Goal: Contribute content: Contribute content

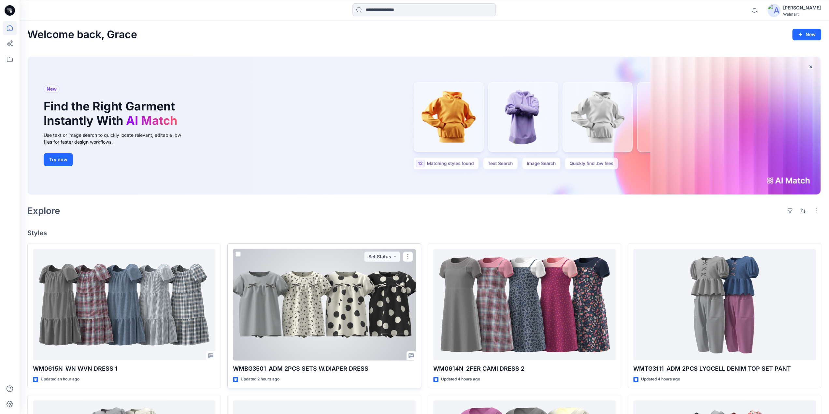
click at [311, 298] on div at bounding box center [324, 305] width 182 height 112
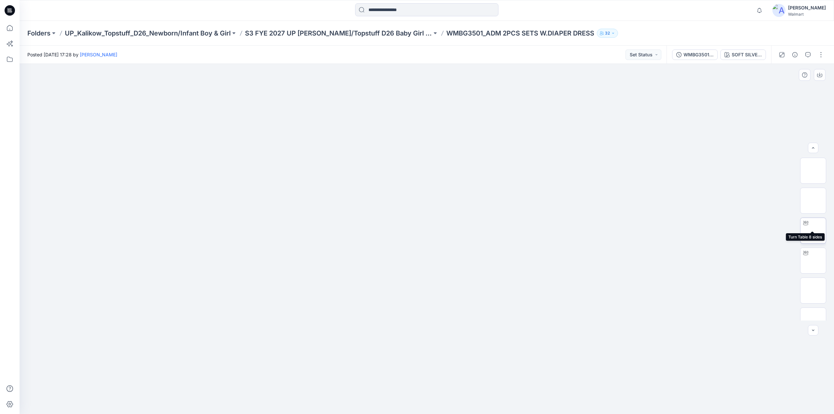
scroll to position [163, 0]
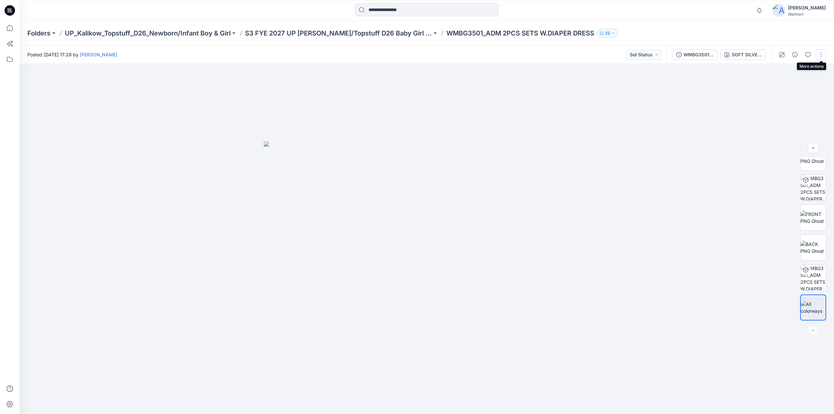
click at [823, 54] on button "button" at bounding box center [820, 55] width 10 height 10
click at [784, 86] on button "Edit" at bounding box center [793, 88] width 60 height 12
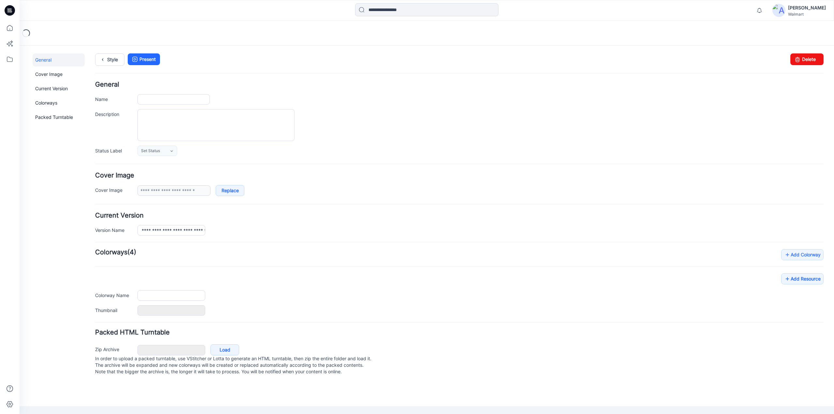
type input "**********"
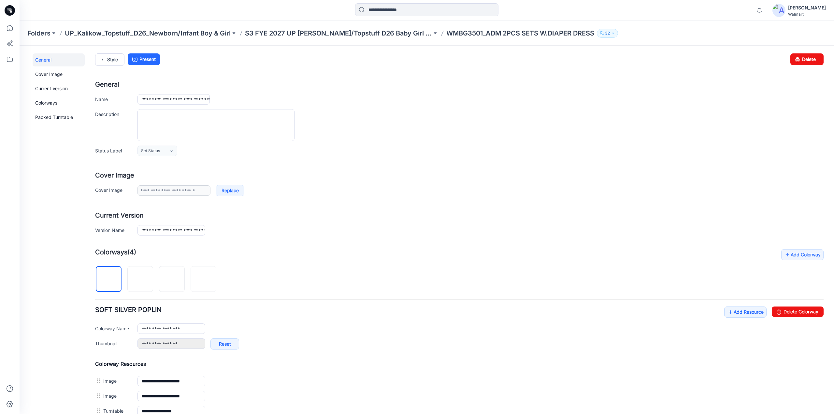
scroll to position [180, 0]
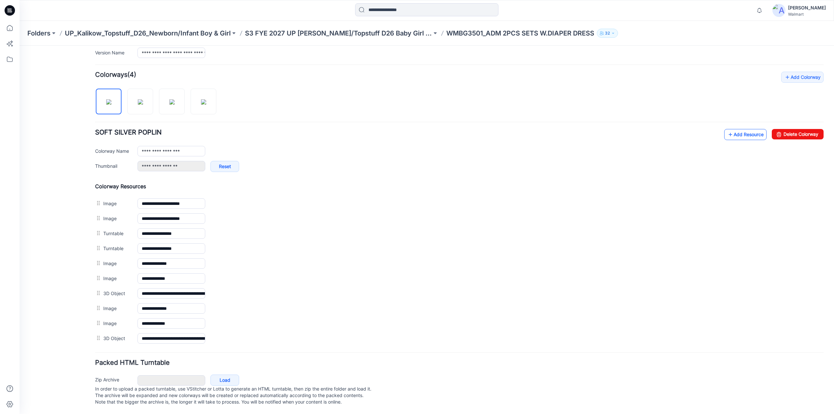
click at [748, 130] on link "Add Resource" at bounding box center [745, 134] width 42 height 11
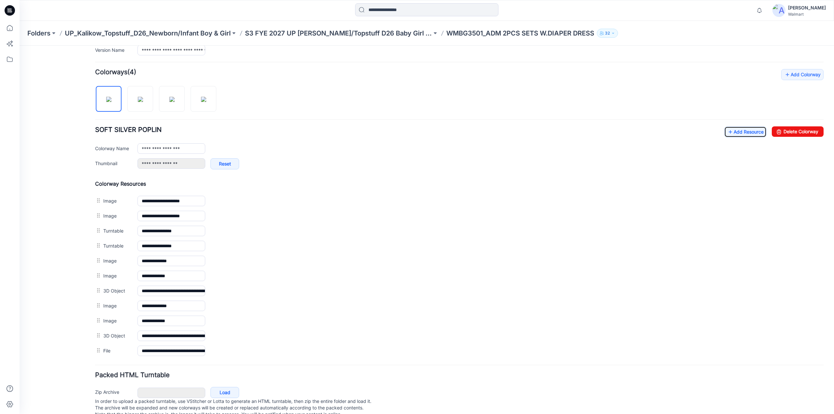
scroll to position [0, 0]
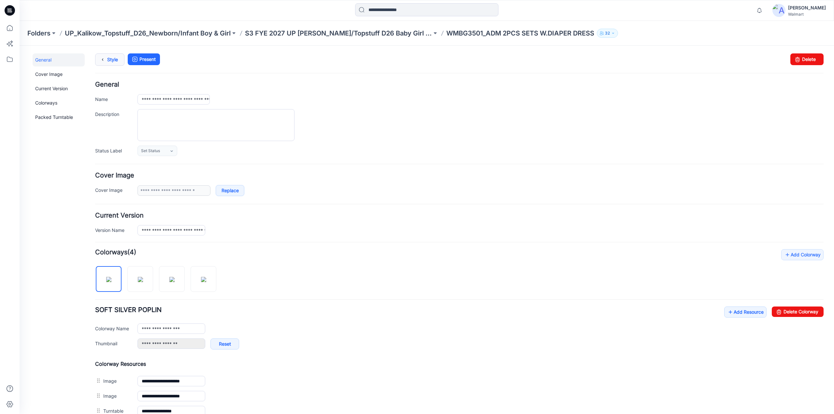
click at [111, 58] on link "Style" at bounding box center [109, 59] width 29 height 12
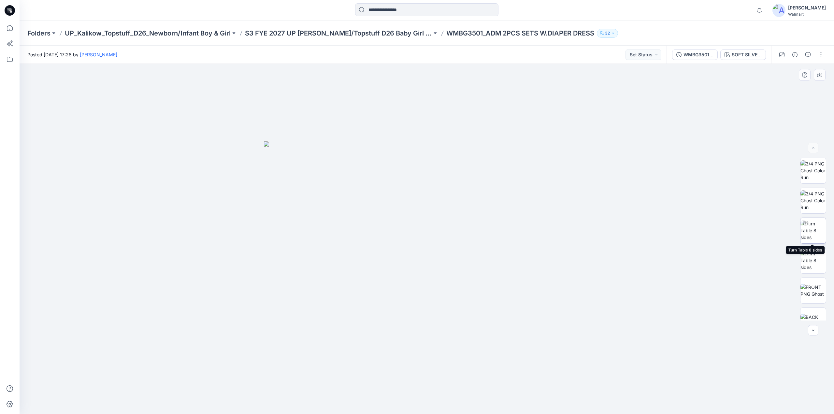
click at [810, 229] on img at bounding box center [812, 230] width 25 height 21
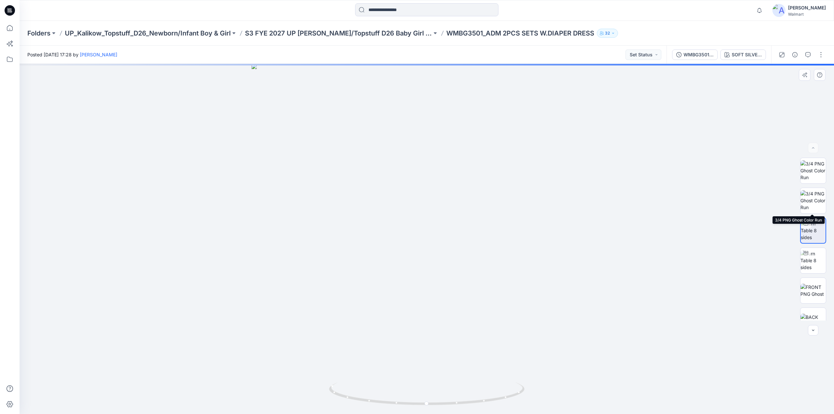
scroll to position [193, 0]
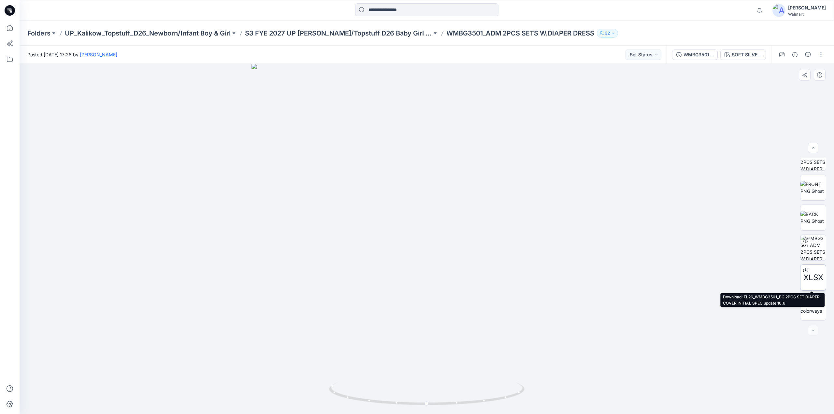
click at [812, 280] on span "XLSX" at bounding box center [813, 278] width 20 height 12
click at [822, 58] on button "button" at bounding box center [820, 55] width 10 height 10
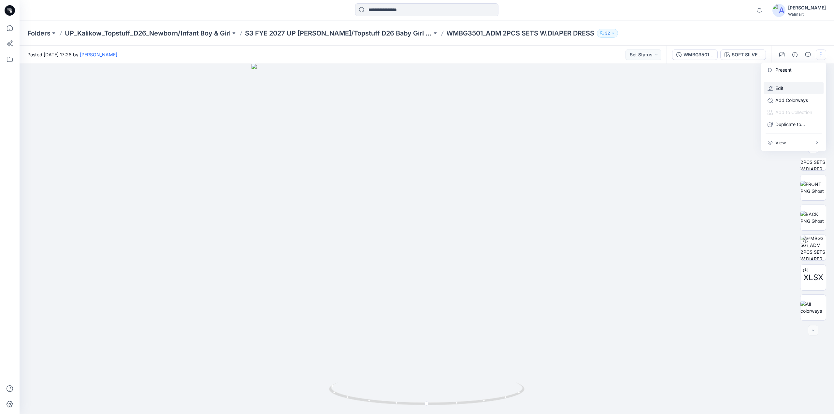
click at [779, 88] on p "Edit" at bounding box center [779, 88] width 8 height 7
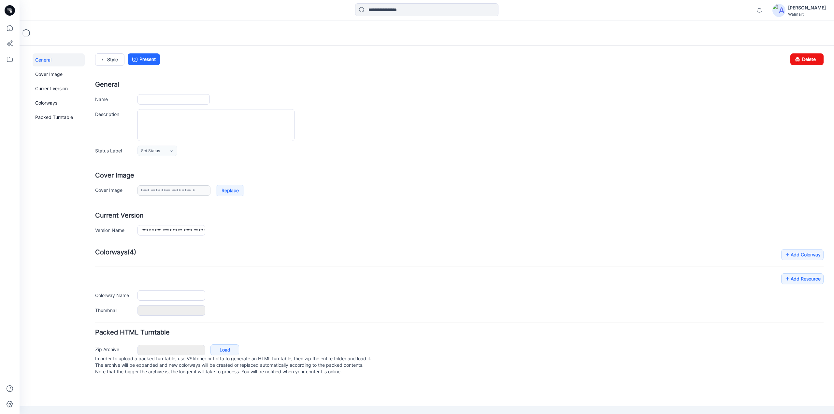
type input "**********"
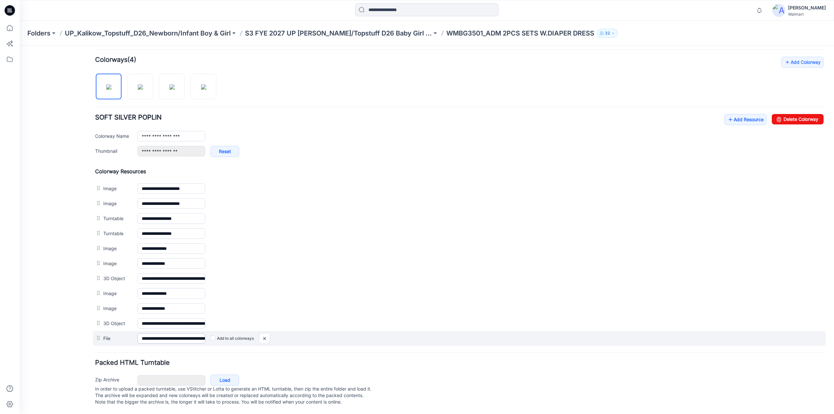
scroll to position [195, 0]
click at [264, 333] on img at bounding box center [264, 338] width 10 height 11
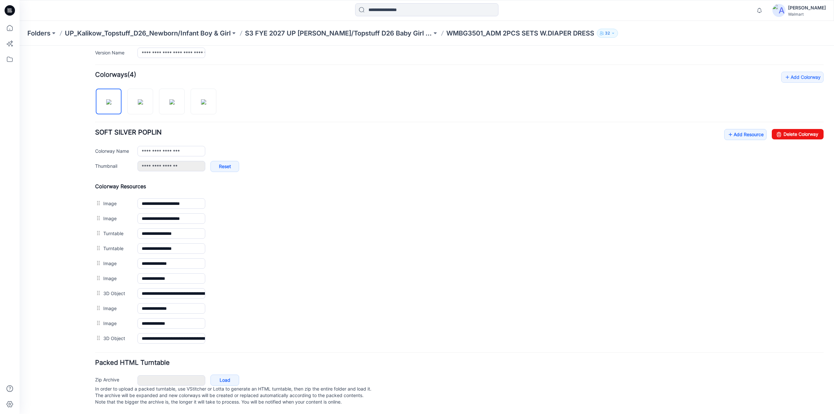
scroll to position [180, 0]
click at [746, 131] on link "Add Resource" at bounding box center [745, 134] width 42 height 11
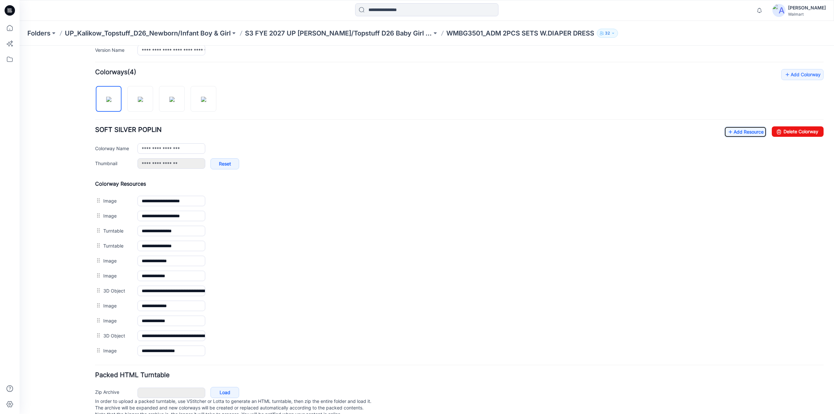
scroll to position [0, 0]
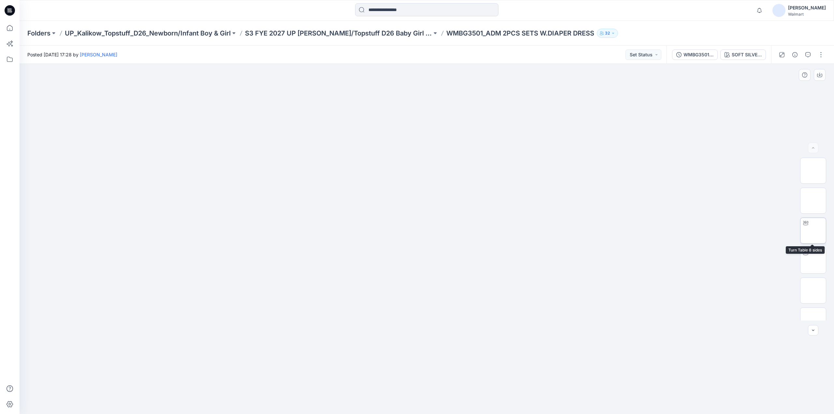
click at [813, 231] on img at bounding box center [813, 231] width 0 height 0
click at [813, 277] on img at bounding box center [813, 277] width 0 height 0
click at [814, 258] on img at bounding box center [812, 260] width 25 height 21
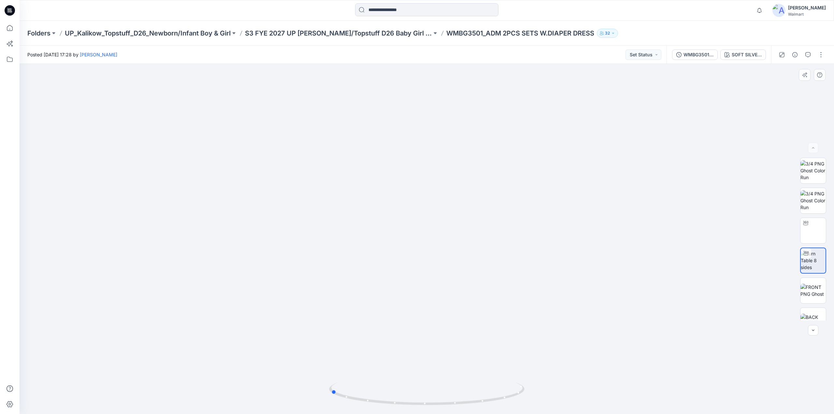
drag, startPoint x: 446, startPoint y: 235, endPoint x: 350, endPoint y: 242, distance: 96.3
click at [350, 242] on div at bounding box center [427, 239] width 814 height 350
drag, startPoint x: 472, startPoint y: 242, endPoint x: 476, endPoint y: 242, distance: 4.2
click at [476, 242] on div at bounding box center [427, 239] width 814 height 350
drag, startPoint x: 414, startPoint y: 228, endPoint x: 509, endPoint y: 223, distance: 95.6
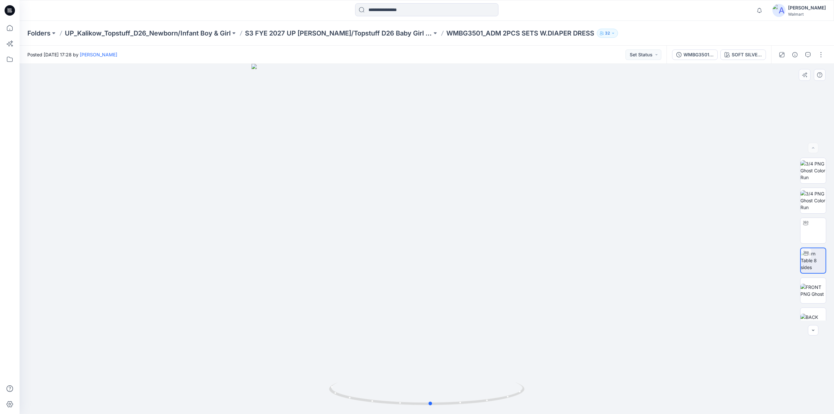
click at [509, 223] on div at bounding box center [427, 239] width 814 height 350
click at [316, 35] on p "S3 FYE 2027 UP Kalikow/Topstuff D26 Baby Girl & Boy" at bounding box center [338, 33] width 187 height 9
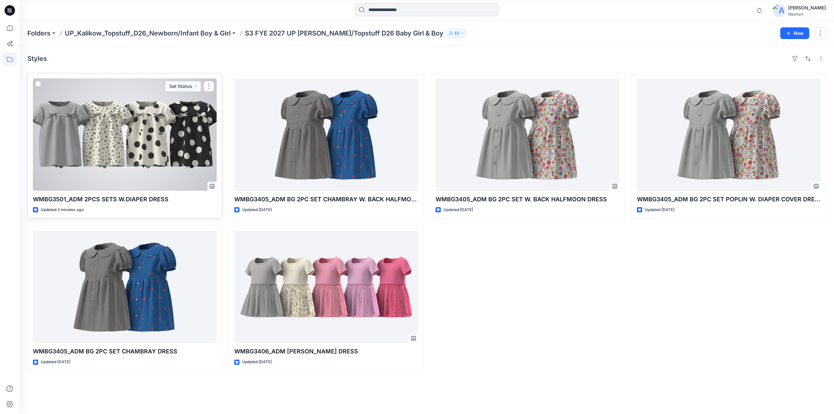
click at [143, 141] on div at bounding box center [125, 134] width 184 height 112
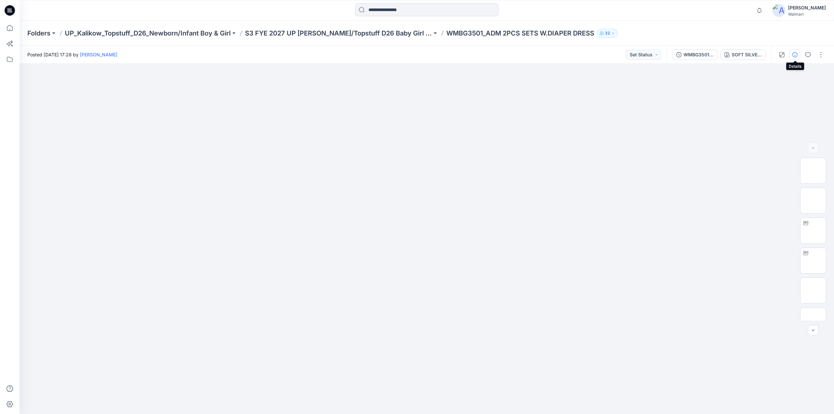
click at [799, 53] on button "button" at bounding box center [794, 55] width 10 height 10
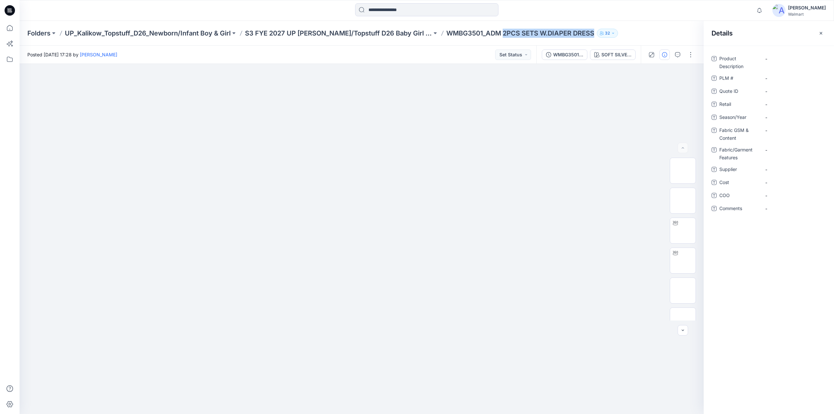
drag, startPoint x: 489, startPoint y: 36, endPoint x: 581, endPoint y: 35, distance: 92.5
click at [581, 35] on div "Folders UP_Kalikow_Topstuff_D26_Newborn/Infant Boy & Girl S3 FYE 2027 UP Kaliko…" at bounding box center [401, 33] width 748 height 9
copy p "2PCS SETS W.DIAPER DRESS"
click at [773, 55] on Description "-" at bounding box center [793, 58] width 57 height 7
type textarea "**********"
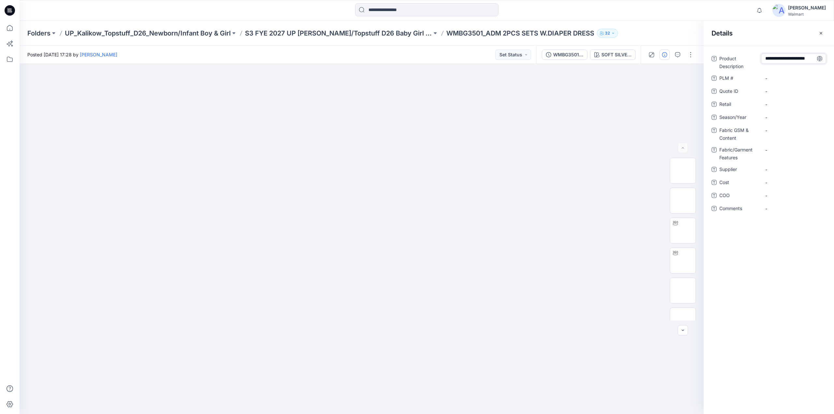
scroll to position [4, 0]
drag, startPoint x: 433, startPoint y: 38, endPoint x: 468, endPoint y: 39, distance: 34.5
click at [468, 39] on div "Folders UP_Kalikow_Topstuff_D26_Newborn/Infant Boy & Girl S3 FYE 2027 UP Kaliko…" at bounding box center [427, 33] width 814 height 25
copy p "WMBG3501"
click at [777, 79] on \ "-" at bounding box center [793, 78] width 57 height 7
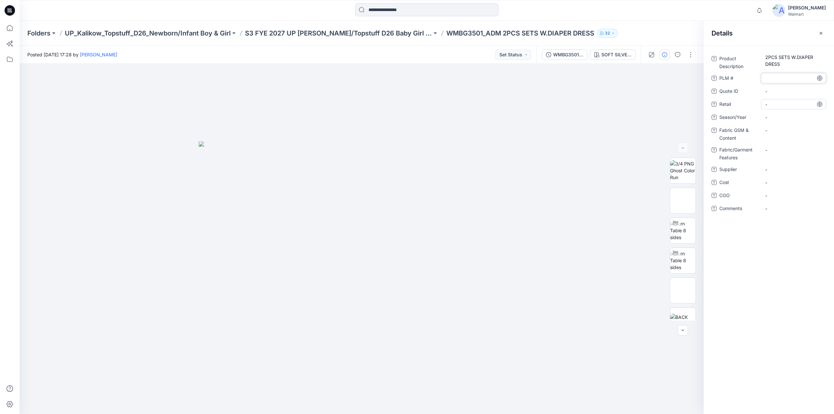
type textarea "********"
click at [776, 92] on ID "-" at bounding box center [793, 91] width 57 height 7
type textarea "********"
click at [777, 104] on span "-" at bounding box center [793, 104] width 57 height 7
type textarea "********"
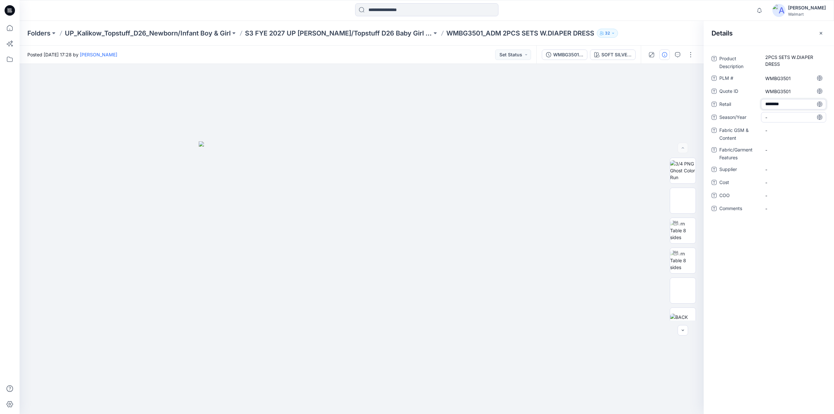
click at [779, 115] on span "-" at bounding box center [793, 117] width 57 height 7
drag, startPoint x: 286, startPoint y: 28, endPoint x: 247, endPoint y: 32, distance: 39.0
click at [247, 32] on div "Folders UP_Kalikow_Topstuff_D26_Newborn/Infant Boy & Girl S3 FYE 2027 UP Kaliko…" at bounding box center [427, 33] width 814 height 25
copy p "S3 FYE 2027"
click at [782, 113] on div "-" at bounding box center [793, 117] width 65 height 10
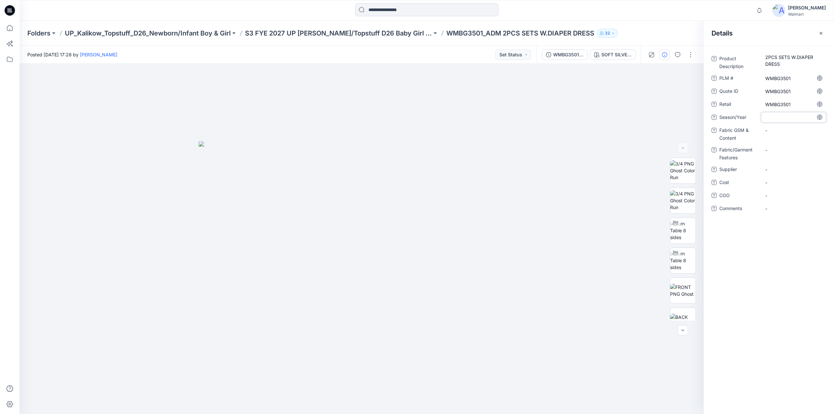
type textarea "**********"
click at [777, 130] on Content "-" at bounding box center [793, 130] width 57 height 7
type textarea "**********"
click at [802, 129] on Content "TOP/DIAPER COVER:" at bounding box center [793, 130] width 57 height 7
click at [811, 129] on textarea "**********" at bounding box center [793, 130] width 65 height 10
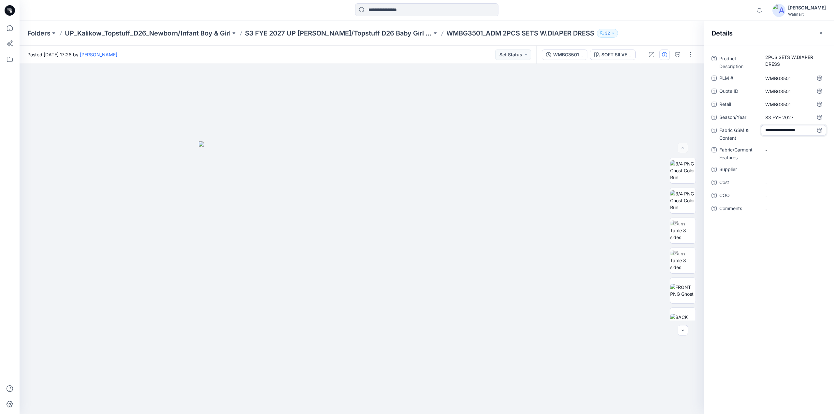
type textarea "**********"
click at [774, 156] on Features "-" at bounding box center [793, 154] width 57 height 7
click at [774, 156] on textarea at bounding box center [793, 154] width 65 height 10
type textarea "**********"
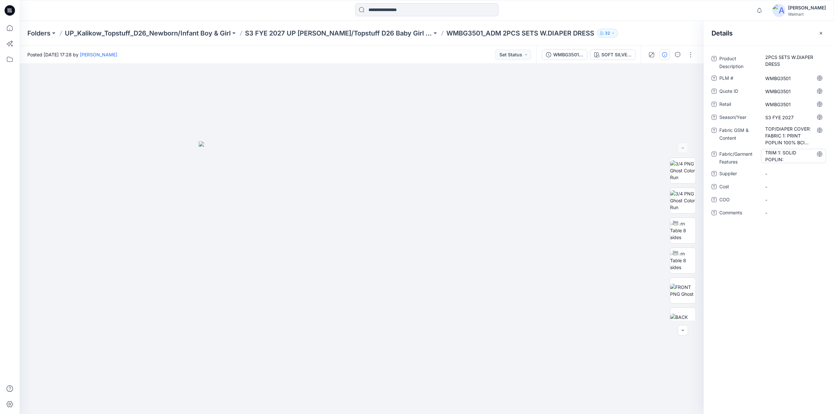
click at [794, 157] on Features "TRIM 1: SOLID POPLIN:" at bounding box center [793, 156] width 57 height 14
type textarea "**********"
click at [771, 175] on span "-" at bounding box center [793, 178] width 57 height 7
type textarea "********"
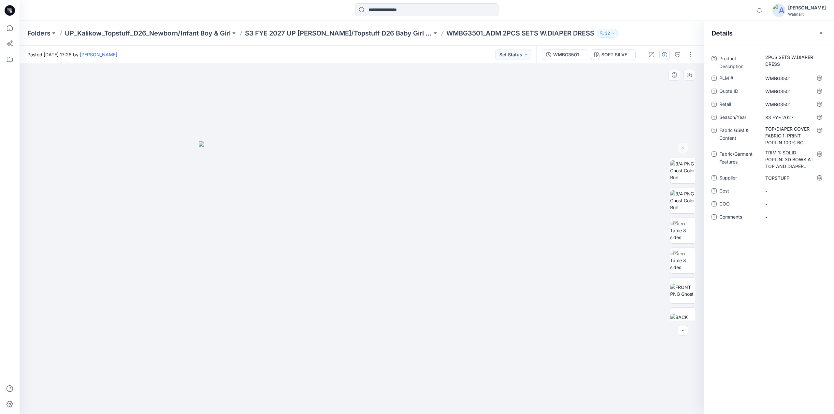
click at [546, 167] on div at bounding box center [362, 239] width 684 height 350
click at [360, 33] on p "S3 FYE 2027 UP Kalikow/Topstuff D26 Baby Girl & Boy" at bounding box center [338, 33] width 187 height 9
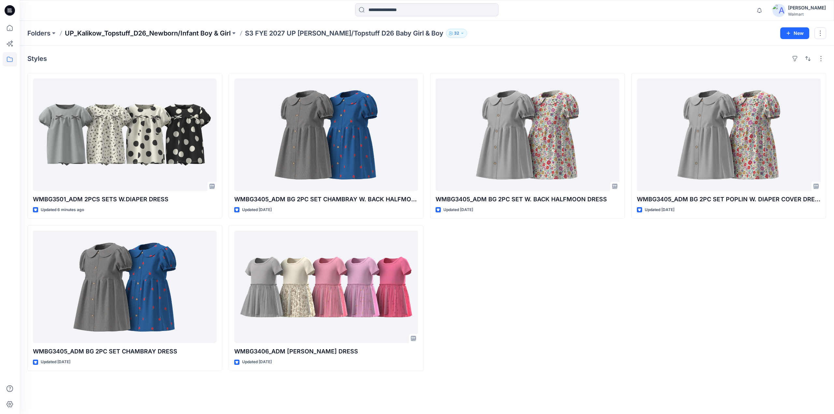
click at [181, 30] on p "UP_Kalikow_Topstuff_D26_Newborn/Infant Boy & Girl" at bounding box center [148, 33] width 166 height 9
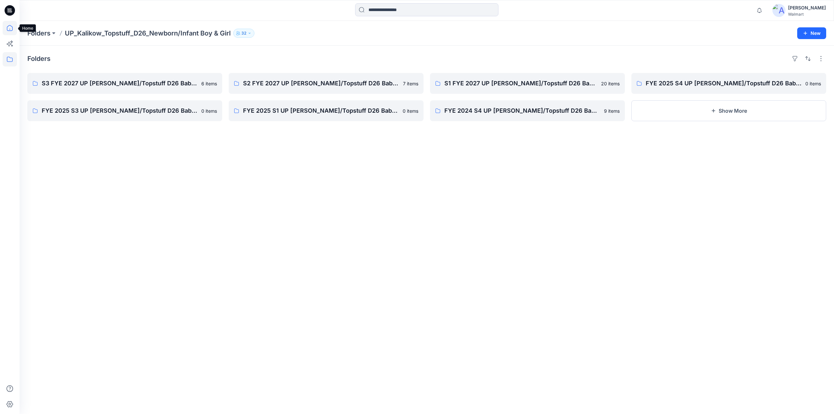
click at [11, 24] on icon at bounding box center [10, 28] width 14 height 14
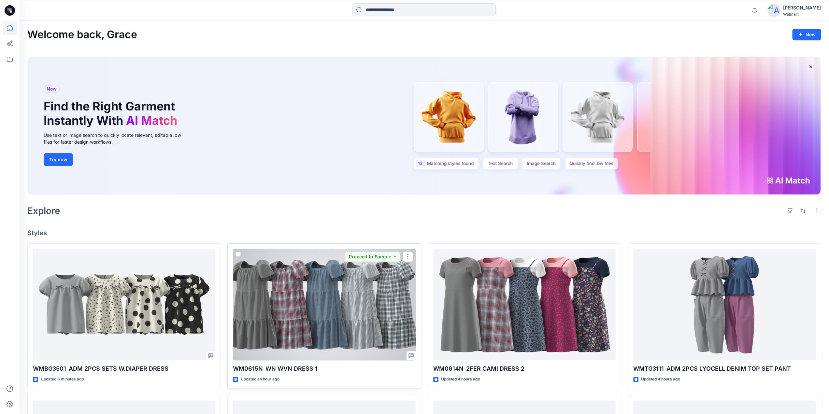
scroll to position [308, 0]
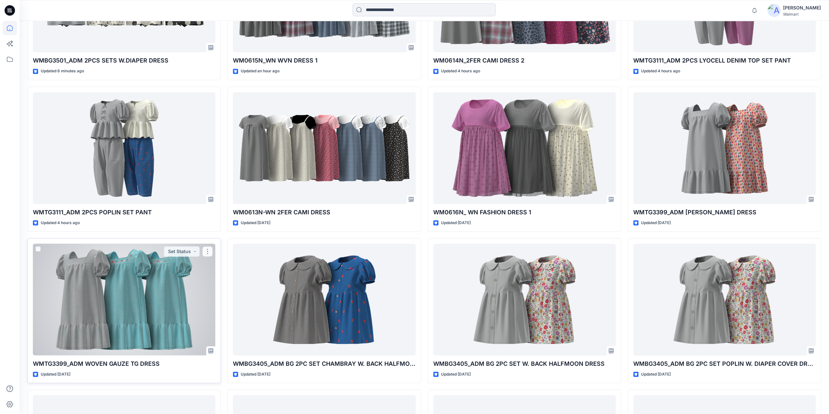
click at [145, 286] on div at bounding box center [124, 300] width 182 height 112
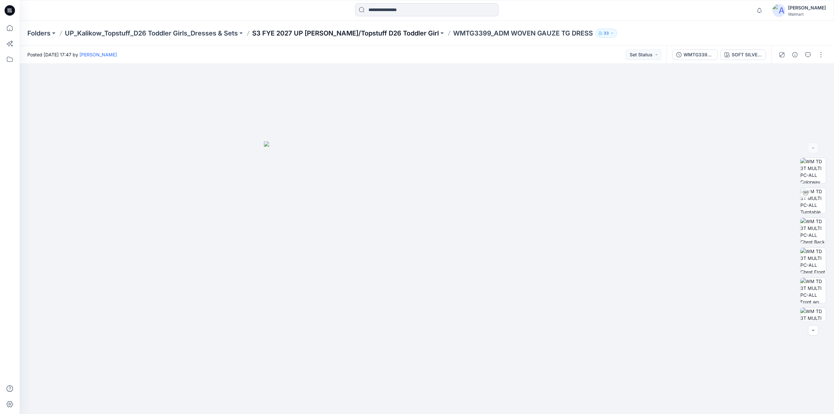
click at [299, 29] on div "Folders UP_Kalikow_Topstuff_D26 Toddler Girls_Dresses & Sets S3 FYE 2027 UP Kal…" at bounding box center [427, 33] width 814 height 25
click at [298, 30] on p "S3 FYE 2027 UP Kalikow/Topstuff D26 Toddler Girl" at bounding box center [345, 33] width 187 height 9
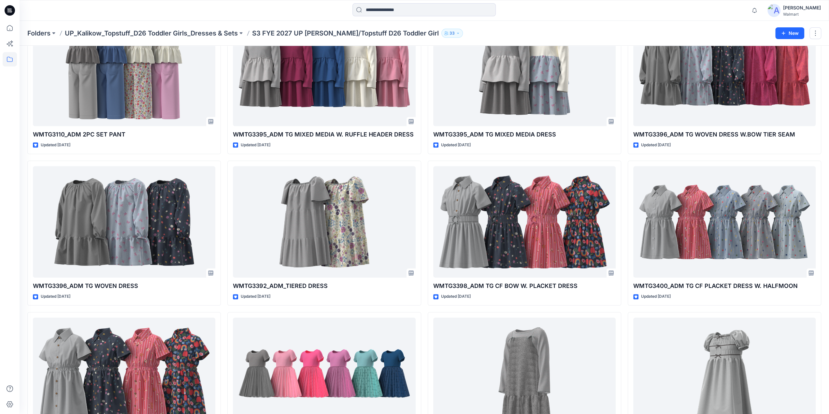
scroll to position [353, 0]
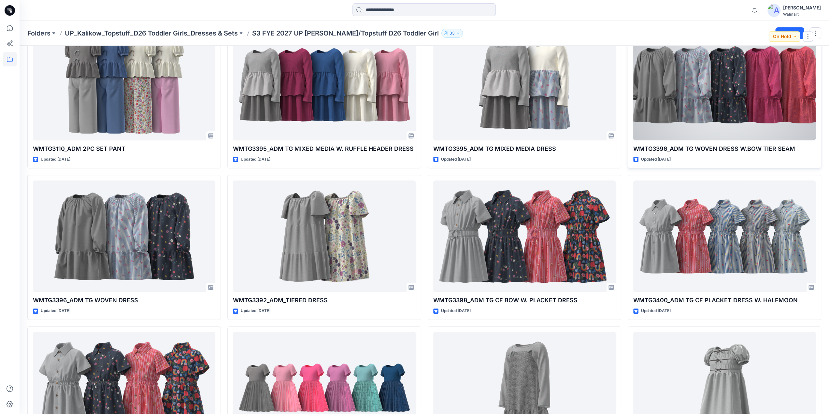
click at [725, 117] on div at bounding box center [724, 85] width 182 height 112
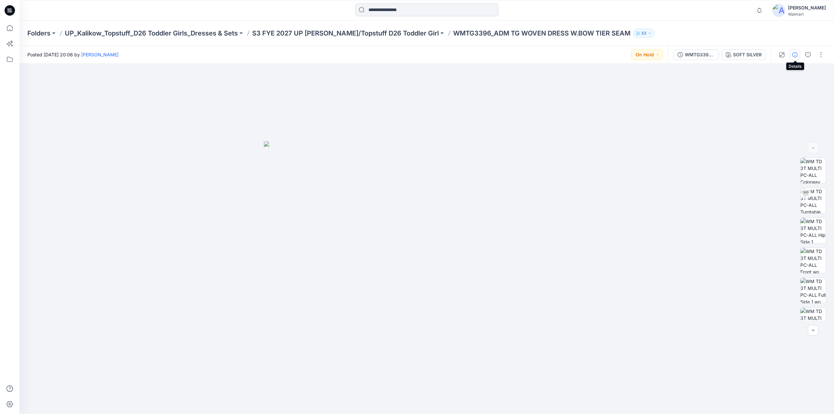
click at [795, 57] on icon "button" at bounding box center [794, 54] width 5 height 5
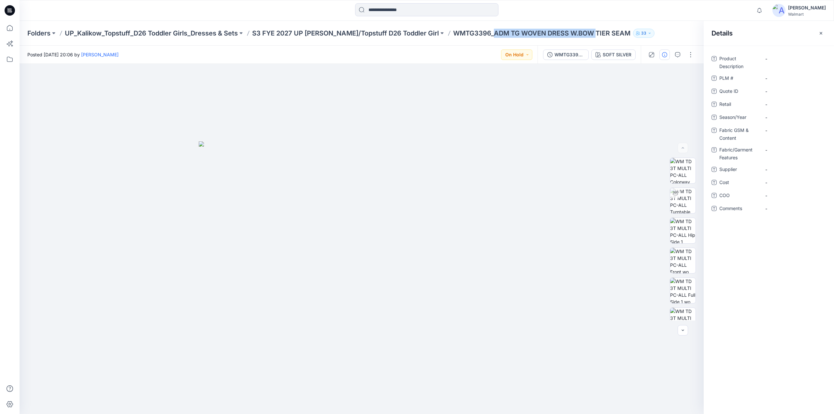
drag, startPoint x: 469, startPoint y: 38, endPoint x: 559, endPoint y: 39, distance: 90.2
click at [559, 39] on div "Folders UP_Kalikow_Topstuff_D26 Toddler Girls_Dresses & Sets S3 FYE 2027 UP Kal…" at bounding box center [427, 33] width 814 height 25
click at [489, 40] on div "Folders UP_Kalikow_Topstuff_D26 Toddler Girls_Dresses & Sets S3 FYE 2027 UP Kal…" at bounding box center [427, 33] width 814 height 25
drag, startPoint x: 485, startPoint y: 39, endPoint x: 605, endPoint y: 38, distance: 120.2
click at [605, 38] on div "Folders UP_Kalikow_Topstuff_D26 Toddler Girls_Dresses & Sets S3 FYE 2027 UP Kal…" at bounding box center [427, 33] width 814 height 25
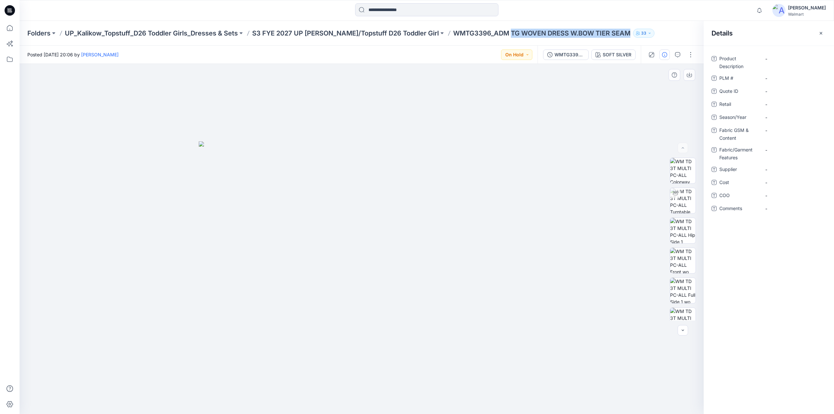
copy p "TG WOVEN DRESS W.BOW TIER SEAM"
click at [781, 58] on Description "-" at bounding box center [793, 58] width 57 height 7
type textarea "**********"
drag, startPoint x: 425, startPoint y: 35, endPoint x: 465, endPoint y: 36, distance: 39.7
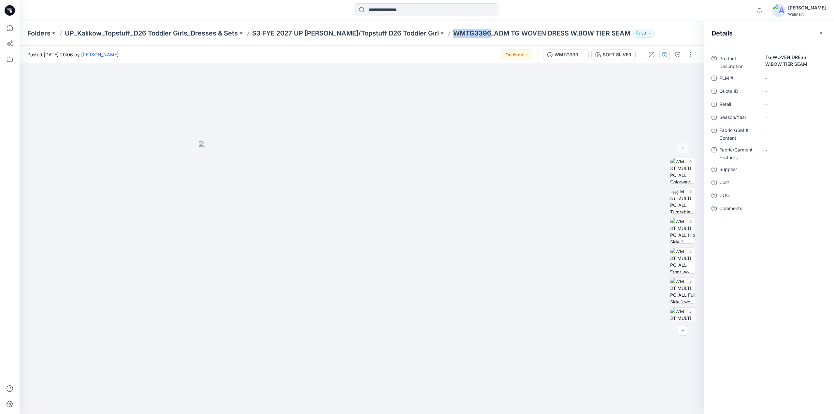
click at [465, 36] on div "Folders UP_Kalikow_Topstuff_D26 Toddler Girls_Dresses & Sets S3 FYE 2027 UP Kal…" at bounding box center [401, 33] width 748 height 9
copy p "WMTG3396"
click at [784, 78] on \ "-" at bounding box center [793, 78] width 57 height 7
type textarea "********"
click at [781, 93] on ID "-" at bounding box center [793, 91] width 57 height 7
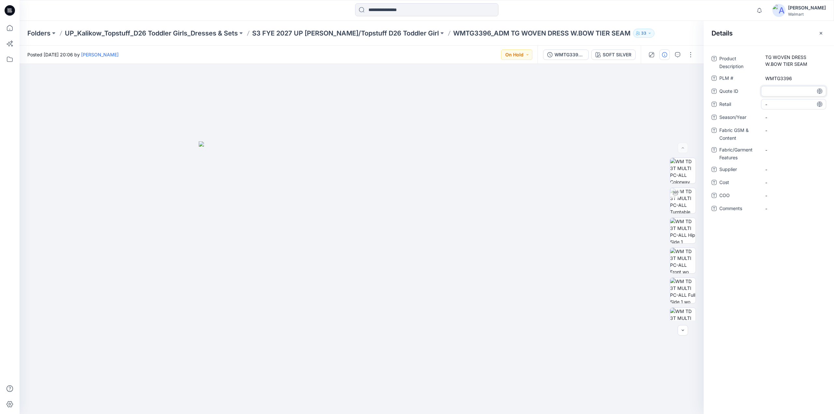
type textarea "********"
click at [778, 105] on span "-" at bounding box center [793, 104] width 57 height 7
type textarea "********"
click at [675, 54] on icon "button" at bounding box center [677, 54] width 5 height 5
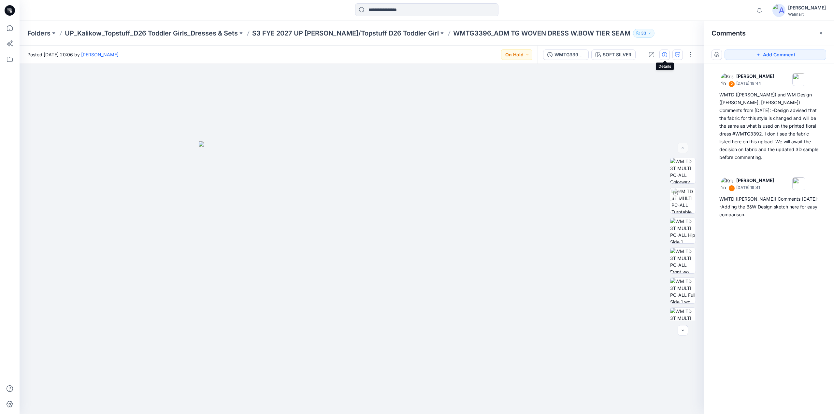
click at [664, 55] on icon "button" at bounding box center [664, 54] width 5 height 5
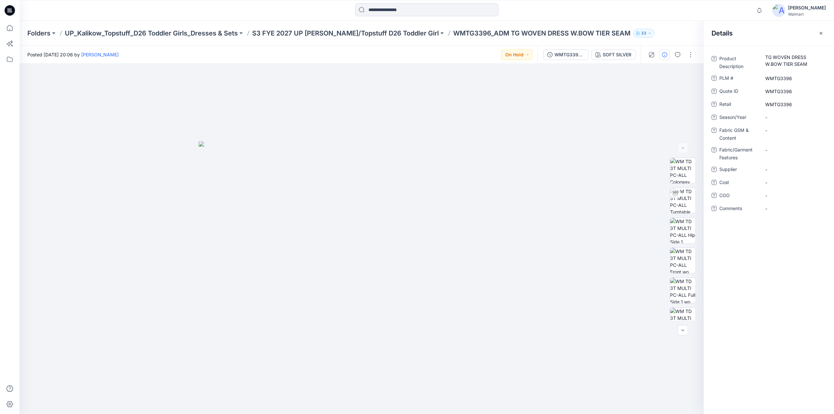
click at [258, 27] on div "Folders UP_Kalikow_Topstuff_D26 Toddler Girls_Dresses & Sets S3 FYE 2027 UP Kal…" at bounding box center [427, 33] width 814 height 25
drag, startPoint x: 258, startPoint y: 27, endPoint x: 295, endPoint y: 28, distance: 37.1
click at [295, 28] on div "Folders UP_Kalikow_Topstuff_D26 Toddler Girls_Dresses & Sets S3 FYE 2027 UP Kal…" at bounding box center [427, 33] width 814 height 25
copy p "S3 FYE 2027 UP"
click at [777, 118] on span "-" at bounding box center [793, 117] width 57 height 7
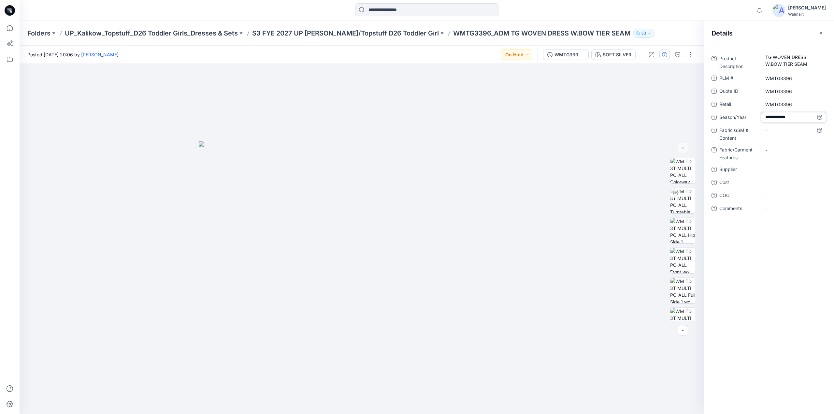
type textarea "**********"
click at [779, 130] on Content "-" at bounding box center [793, 130] width 57 height 7
type textarea "**********"
click at [778, 181] on span "-" at bounding box center [793, 180] width 57 height 7
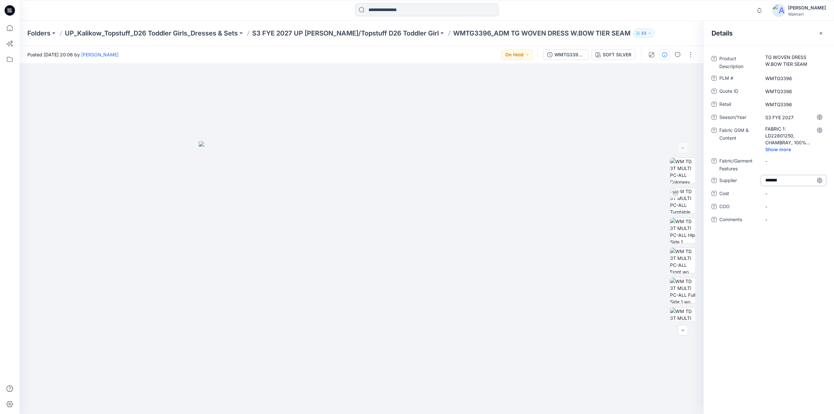
type textarea "********"
click at [783, 137] on Content "FABRIC 1: LD22801250, CHAMBRAY, 100% COTTON SLUB, 142 GSM, DUE TO TIMING SAMPLE…" at bounding box center [793, 135] width 57 height 21
type textarea "**********"
click at [784, 312] on div "Product Description TG WOVEN DRESS W.BOW TIER SEAM PLM # WMTG3396 Quote ID WMTG…" at bounding box center [768, 230] width 130 height 368
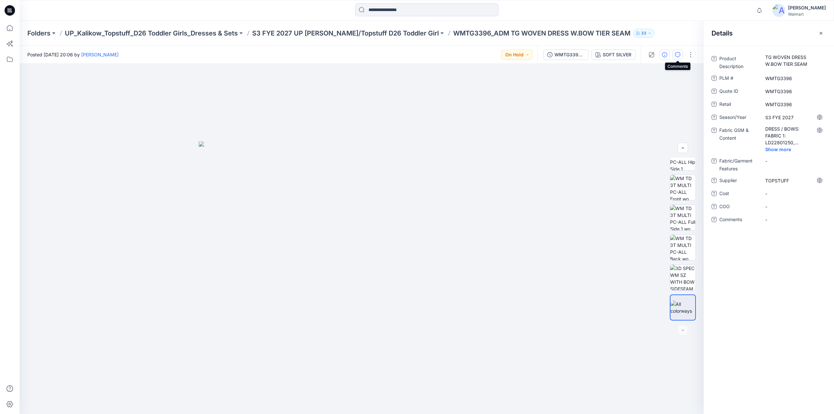
click at [677, 55] on icon "button" at bounding box center [677, 54] width 5 height 5
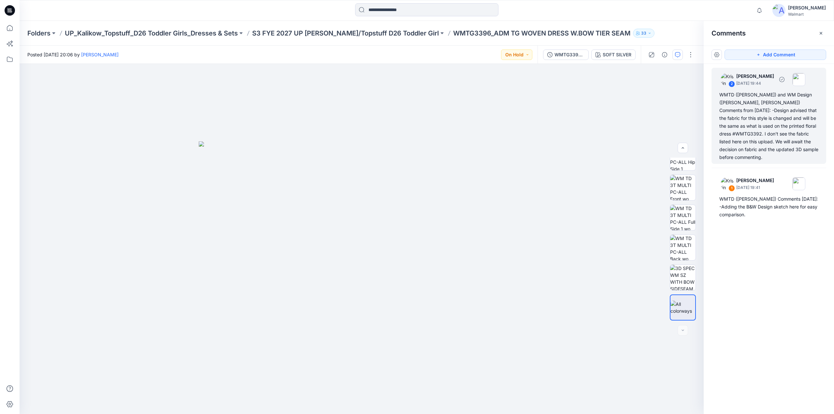
click at [773, 120] on div "WMTD (Kristin) and WM Design (Caroline, Ariel) Comments from 9/26/25: -Design a…" at bounding box center [768, 126] width 99 height 70
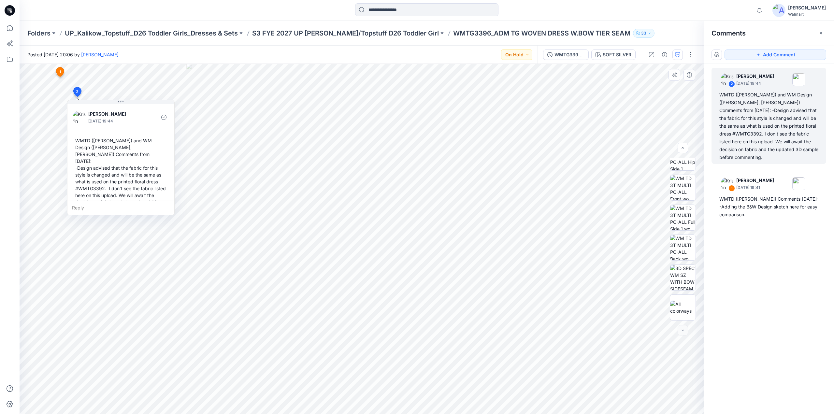
click at [83, 209] on div "Reply" at bounding box center [120, 208] width 107 height 14
type textarea "*"
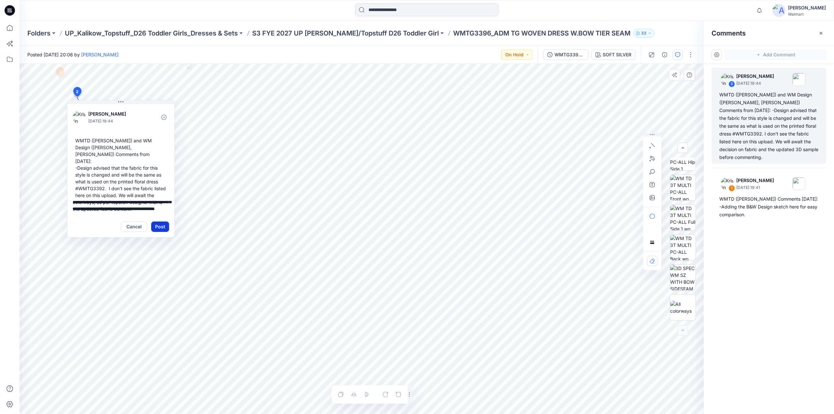
type textarea "**********"
click at [164, 226] on button "Post" at bounding box center [160, 226] width 18 height 10
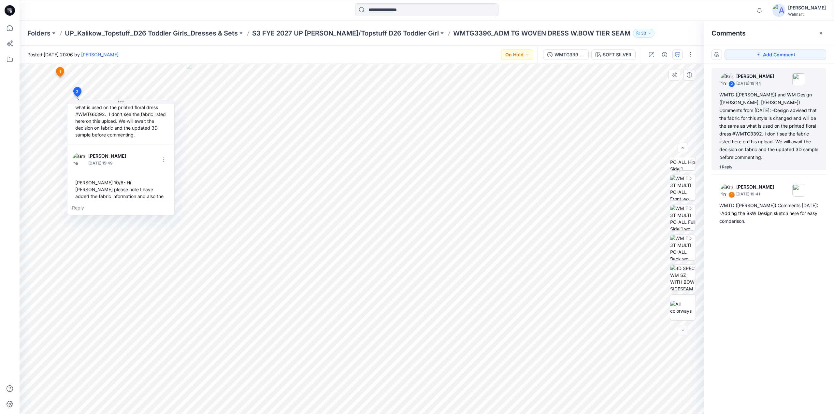
scroll to position [79, 0]
click at [345, 30] on p "S3 FYE 2027 UP Kalikow/Topstuff D26 Toddler Girl" at bounding box center [345, 33] width 187 height 9
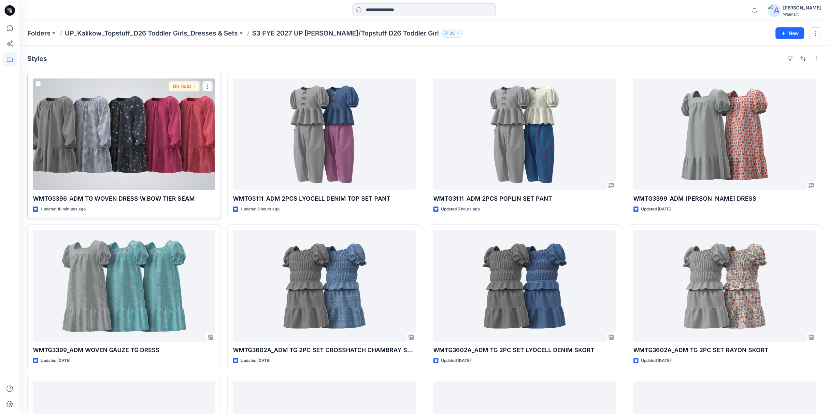
click at [133, 156] on div at bounding box center [124, 134] width 182 height 112
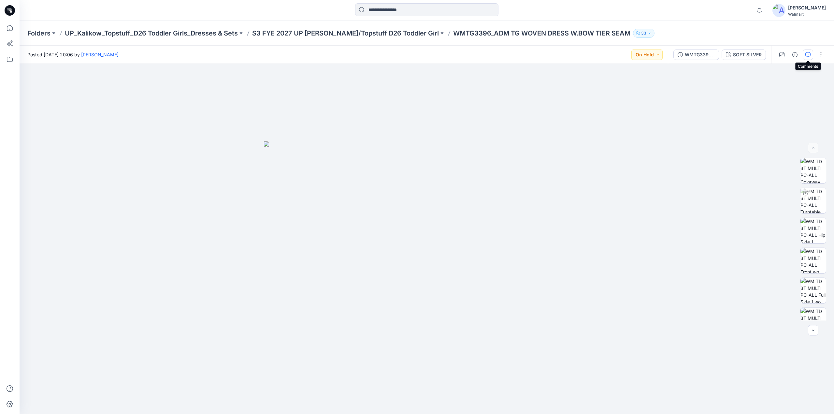
click at [805, 52] on icon "button" at bounding box center [807, 54] width 5 height 5
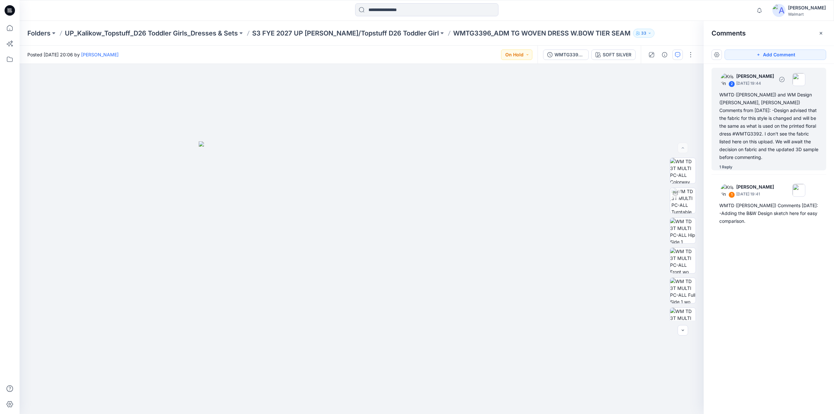
click at [744, 145] on div "WMTD (Kristin) and WM Design (Caroline, Ariel) Comments from 9/26/25: -Design a…" at bounding box center [768, 126] width 99 height 70
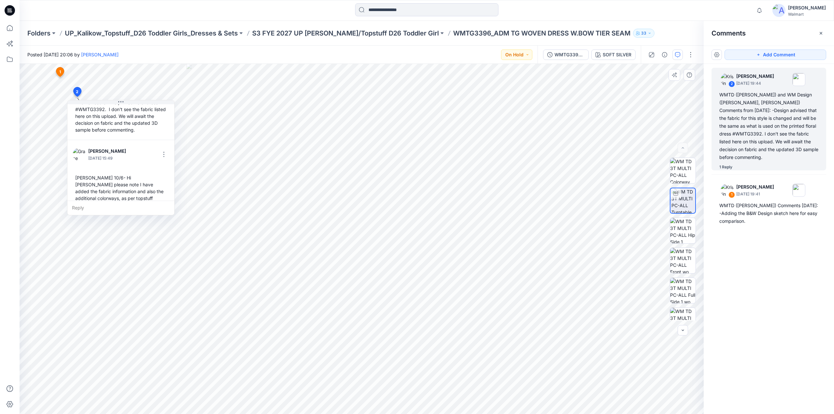
scroll to position [79, 0]
click at [163, 149] on button "button" at bounding box center [164, 154] width 10 height 10
click at [156, 153] on p "Edit comment" at bounding box center [165, 155] width 29 height 7
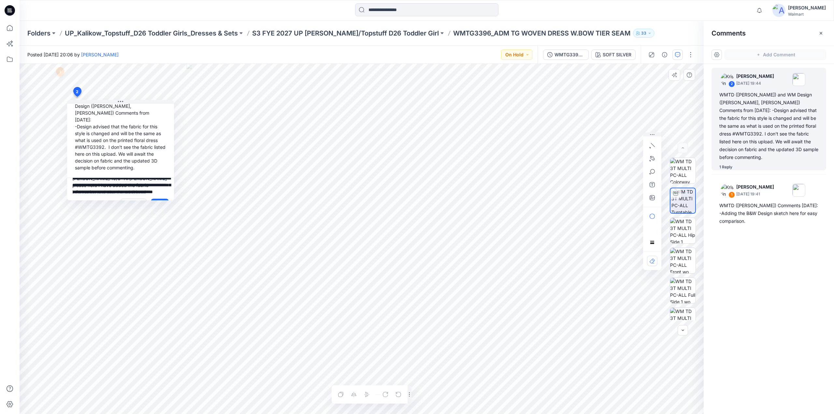
scroll to position [0, 0]
click at [124, 178] on textarea "**********" at bounding box center [120, 186] width 107 height 16
type textarea "**********"
click at [157, 199] on button "Save" at bounding box center [160, 204] width 18 height 10
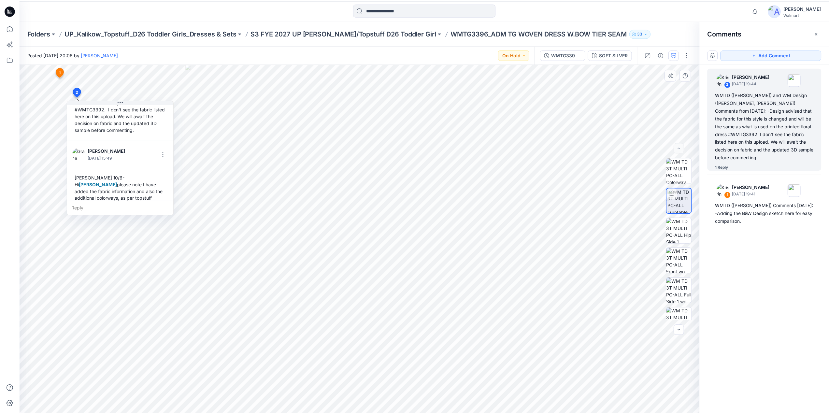
scroll to position [79, 0]
drag, startPoint x: 426, startPoint y: 37, endPoint x: 608, endPoint y: 38, distance: 182.4
click at [608, 38] on div "Folders UP_Kalikow_Topstuff_D26 Toddler Girls_Dresses & Sets S3 FYE 2027 UP Kal…" at bounding box center [427, 33] width 814 height 25
copy div "WMTG3396_ADM TG WOVEN DRESS W.BOW TIER SEAM 33"
click at [764, 7] on span "1" at bounding box center [761, 8] width 5 height 5
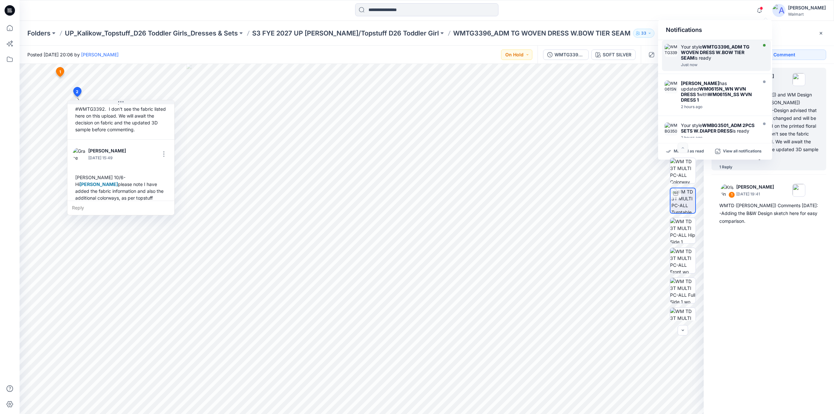
click at [710, 54] on strong "WMTG3396_ADM TG WOVEN DRESS W.BOW TIER SEAM" at bounding box center [715, 52] width 69 height 17
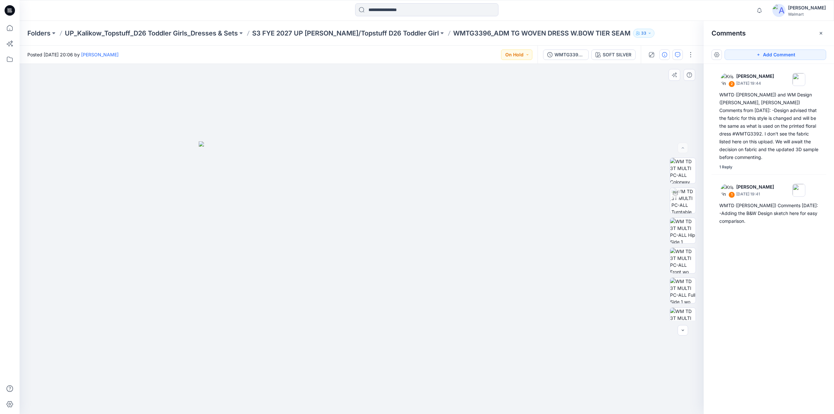
click at [666, 54] on icon "button" at bounding box center [664, 54] width 5 height 5
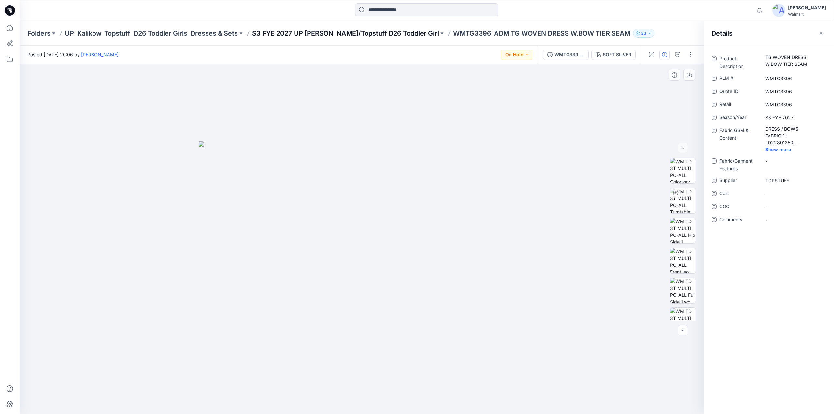
click at [358, 31] on p "S3 FYE 2027 UP Kalikow/Topstuff D26 Toddler Girl" at bounding box center [345, 33] width 187 height 9
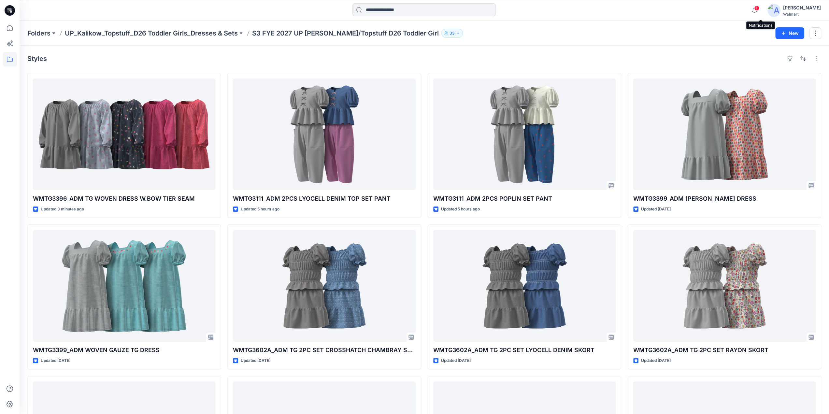
click at [759, 9] on span "1" at bounding box center [756, 8] width 5 height 5
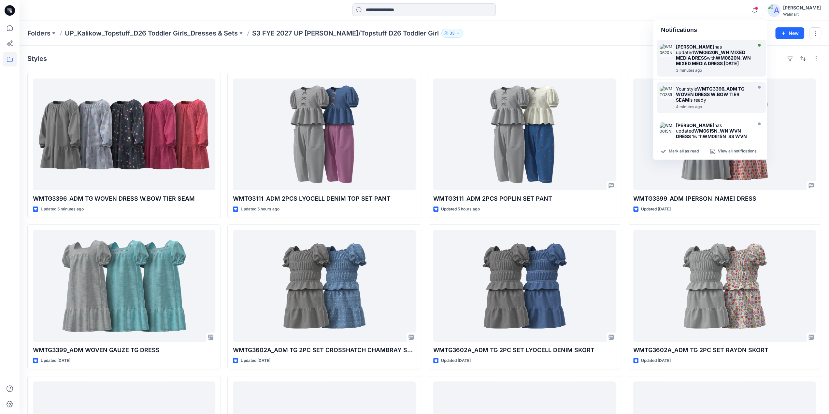
click at [709, 58] on strong "WM0620N_WN MIXED MEDIA DRESS 10-6-25" at bounding box center [713, 60] width 75 height 11
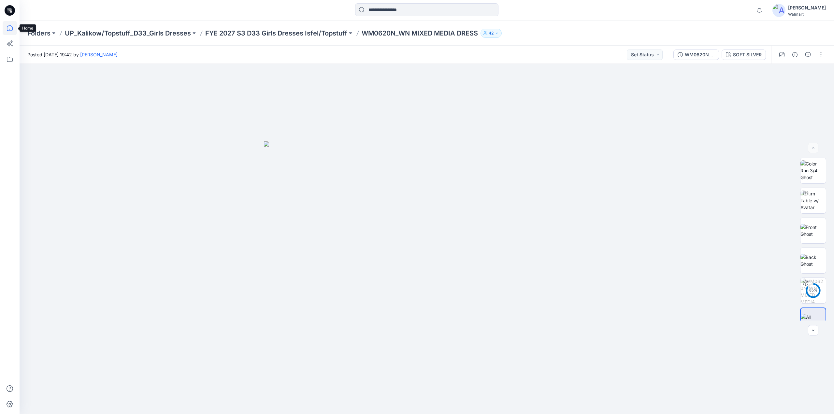
click at [12, 30] on icon at bounding box center [10, 28] width 6 height 6
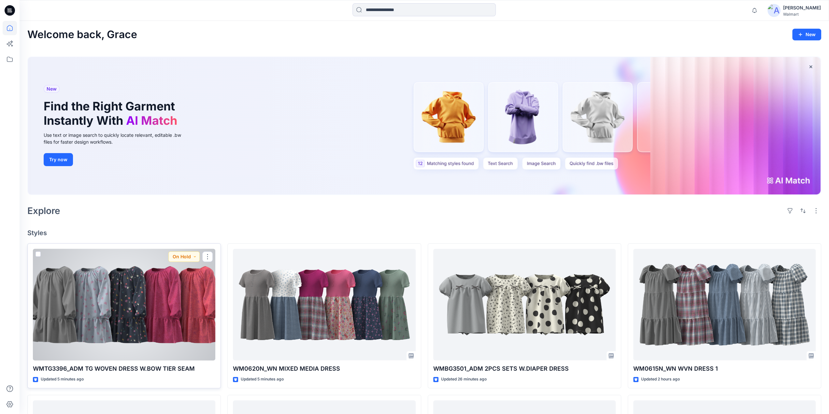
click at [160, 313] on div at bounding box center [124, 305] width 182 height 112
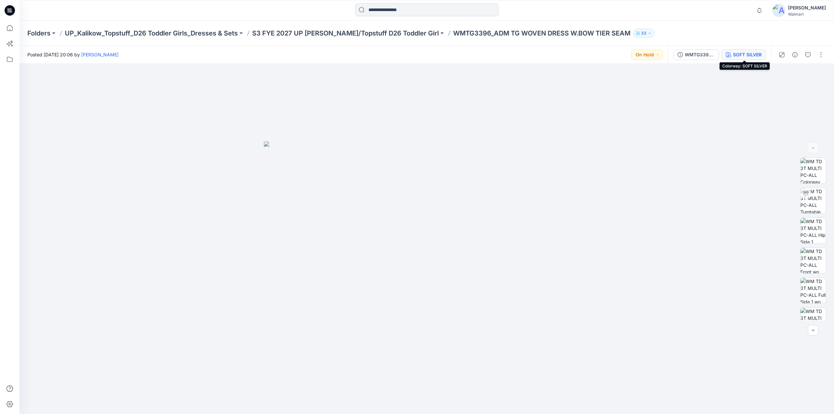
click at [733, 52] on button "SOFT SILVER" at bounding box center [743, 55] width 44 height 10
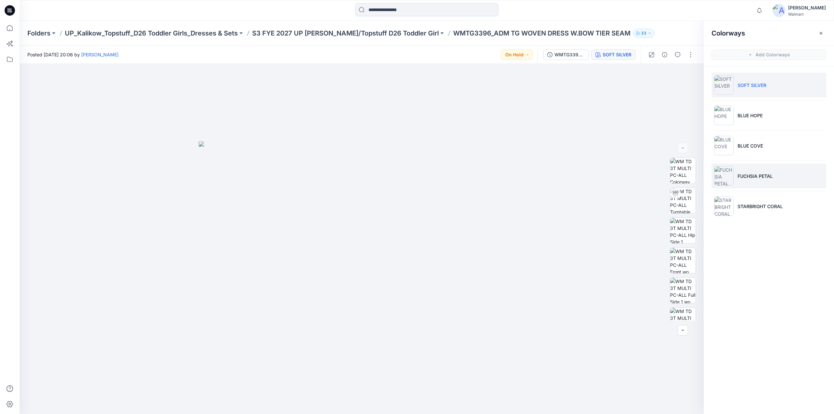
click at [750, 174] on p "FUCHSIA PETAL" at bounding box center [754, 176] width 35 height 7
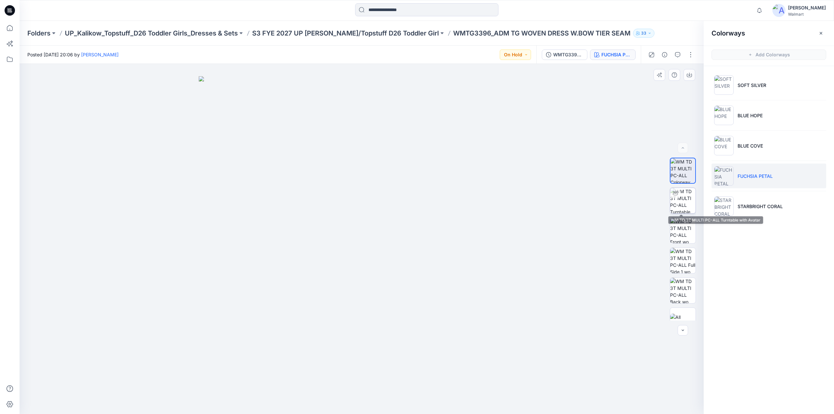
click at [685, 196] on img at bounding box center [682, 200] width 25 height 25
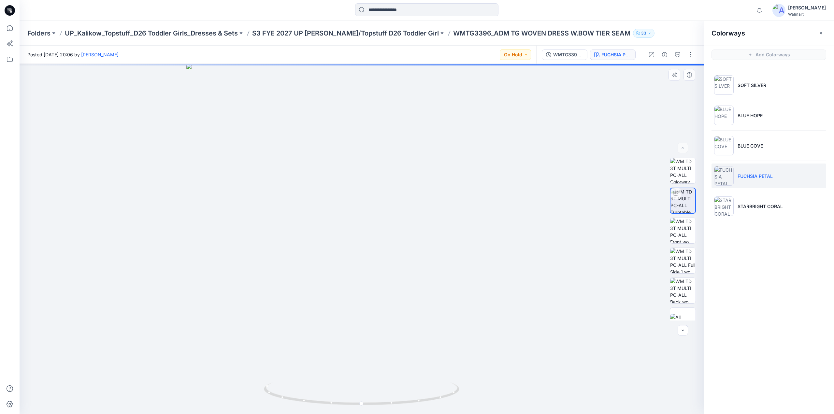
drag, startPoint x: 377, startPoint y: 266, endPoint x: 322, endPoint y: 271, distance: 55.3
click at [370, 267] on div at bounding box center [362, 239] width 684 height 350
drag, startPoint x: 322, startPoint y: 271, endPoint x: 277, endPoint y: 276, distance: 44.5
click at [277, 276] on div at bounding box center [362, 239] width 684 height 350
drag, startPoint x: 420, startPoint y: 263, endPoint x: 423, endPoint y: 262, distance: 3.6
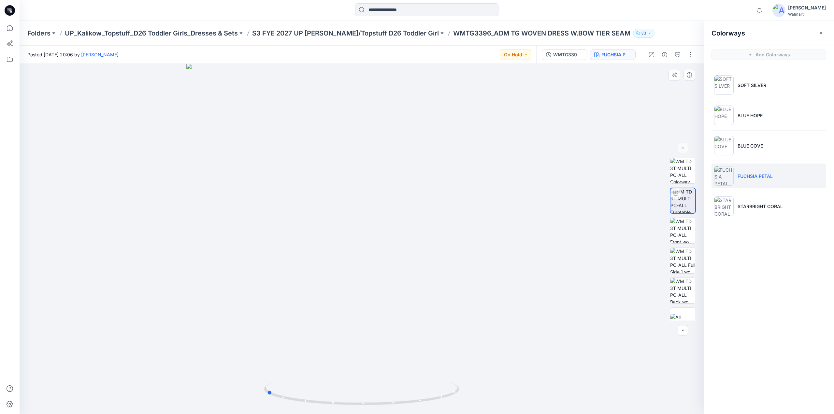
click at [423, 262] on div at bounding box center [362, 239] width 684 height 350
click at [8, 29] on icon at bounding box center [10, 28] width 14 height 14
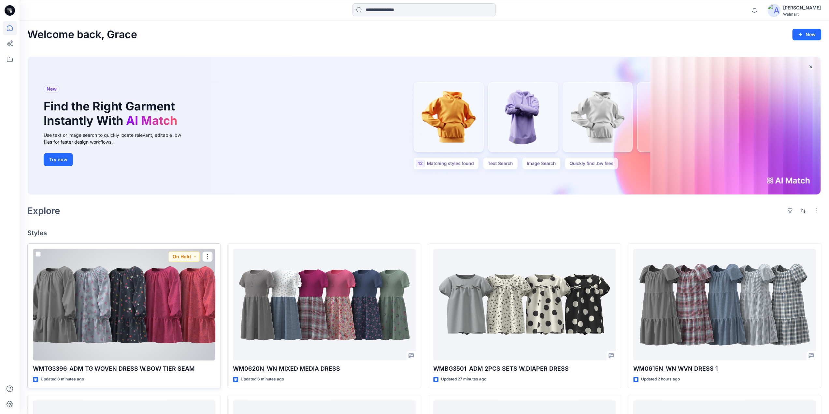
click at [171, 306] on div at bounding box center [124, 305] width 182 height 112
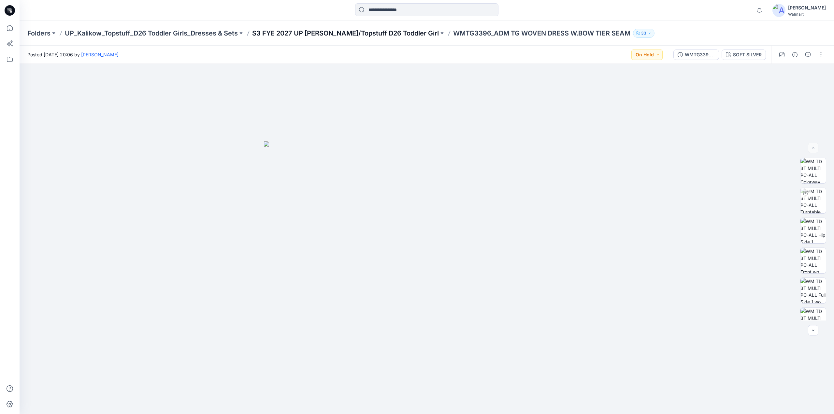
click at [332, 32] on p "S3 FYE 2027 UP Kalikow/Topstuff D26 Toddler Girl" at bounding box center [345, 33] width 187 height 9
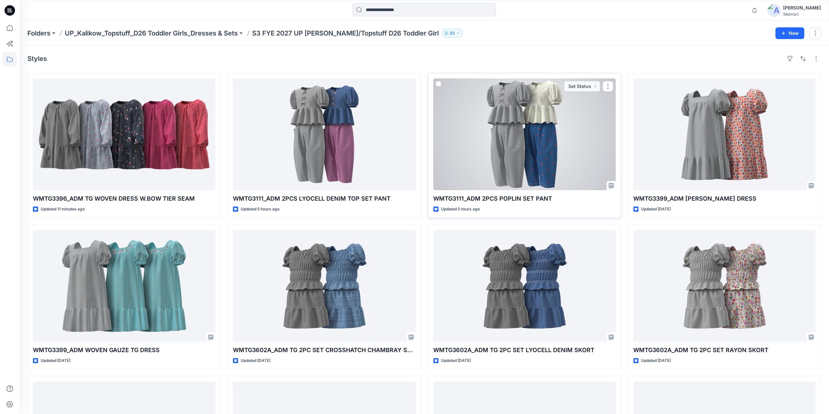
scroll to position [417, 0]
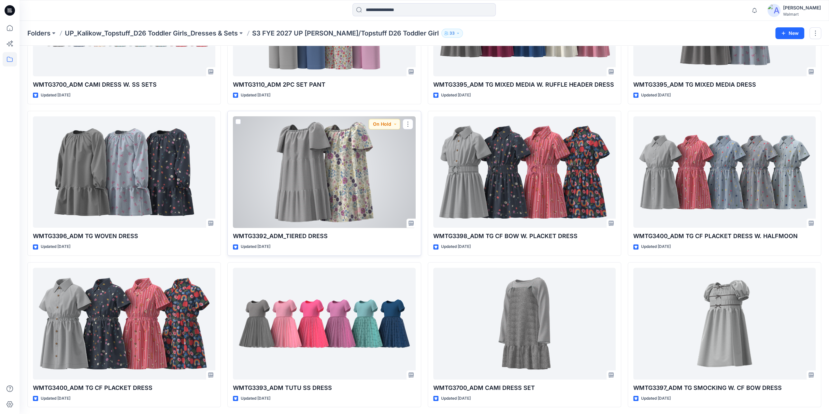
click at [367, 173] on div at bounding box center [324, 172] width 182 height 112
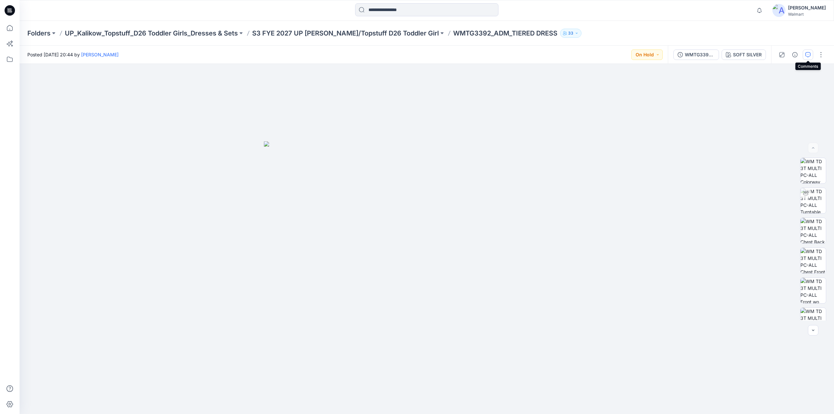
click at [808, 52] on icon "button" at bounding box center [807, 54] width 5 height 5
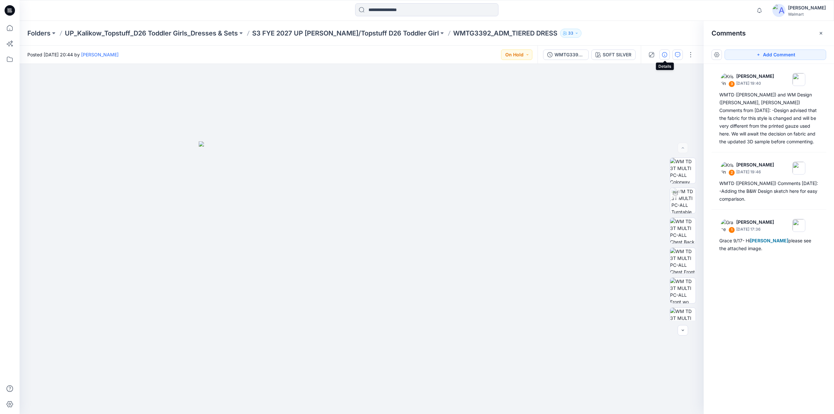
click at [662, 53] on icon "button" at bounding box center [664, 54] width 5 height 5
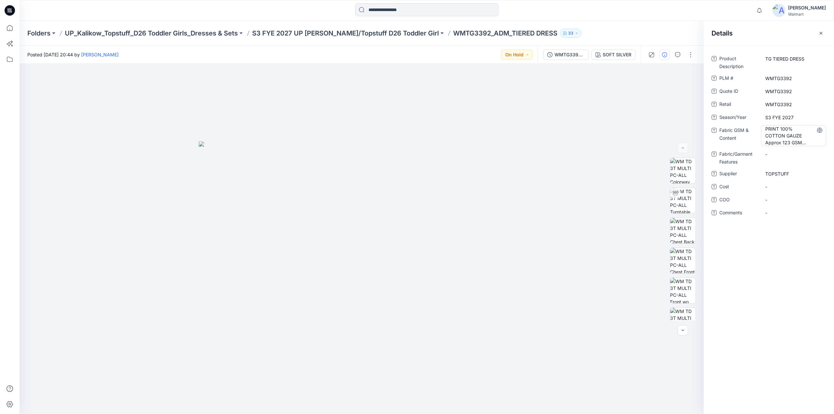
click at [789, 131] on Content "PRINT 100% COTTON GAUZE Approx 123 GSM (L240952)" at bounding box center [793, 135] width 57 height 21
click at [782, 155] on Features "-" at bounding box center [793, 153] width 57 height 7
click at [775, 140] on Content "PRINT 100% COTTON GAUZE Approx 123 GSM (L240952)" at bounding box center [793, 135] width 57 height 21
click at [773, 151] on Features "-" at bounding box center [793, 154] width 57 height 7
type textarea "**********"
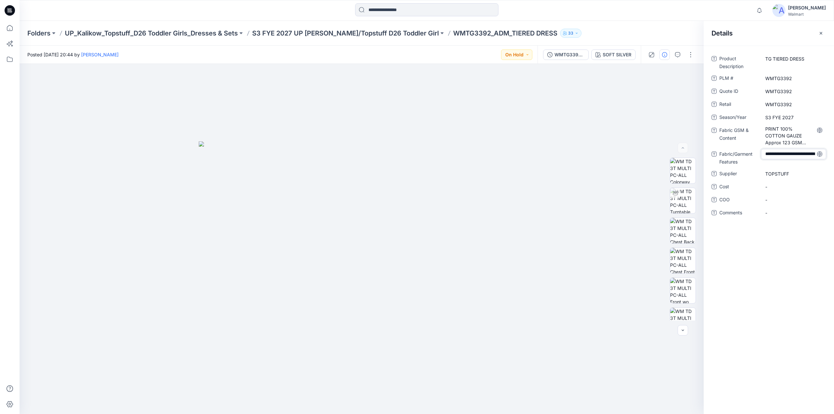
scroll to position [18, 0]
click at [782, 143] on Content "PRINT 100% COTTON GAUZE Approx 123 GSM (L240952)" at bounding box center [793, 135] width 57 height 21
click at [678, 54] on icon "button" at bounding box center [677, 54] width 5 height 5
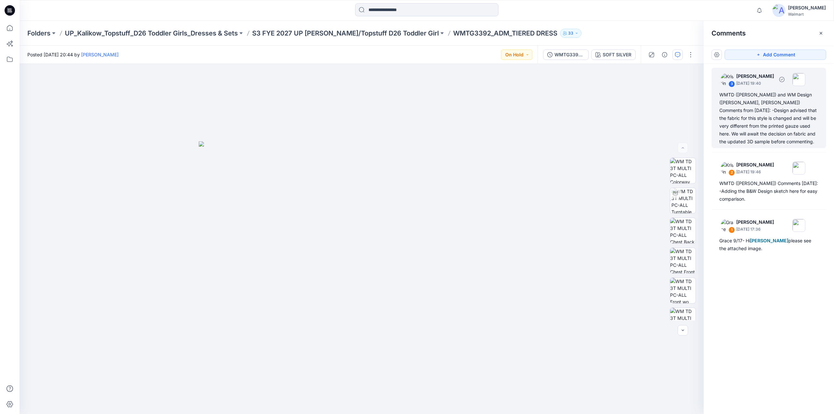
click at [767, 104] on div "WMTD (Kristin) and WM Design (Caroline, Ariel) Comments from 9/26/25: -Design a…" at bounding box center [768, 118] width 99 height 55
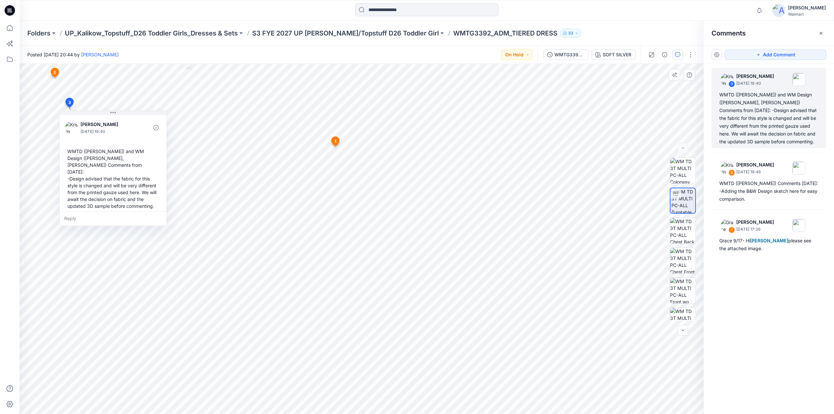
click at [69, 211] on div "Reply" at bounding box center [113, 218] width 107 height 14
click at [78, 211] on textarea at bounding box center [113, 219] width 107 height 16
click at [152, 213] on textarea "**********" at bounding box center [113, 219] width 107 height 16
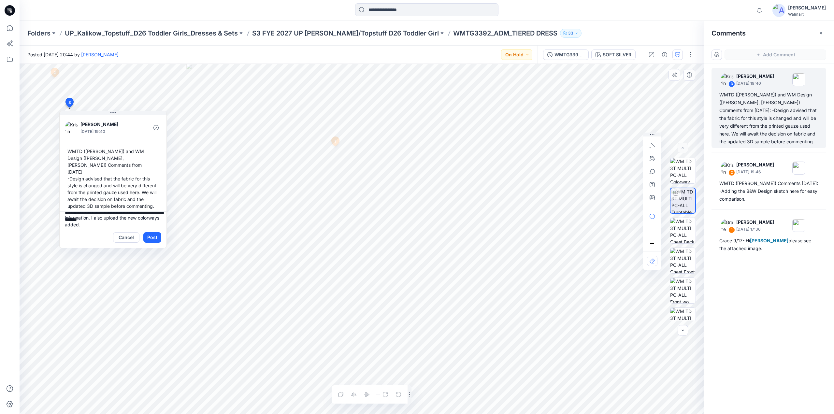
type textarea "**********"
click at [156, 232] on button "Post" at bounding box center [152, 237] width 18 height 10
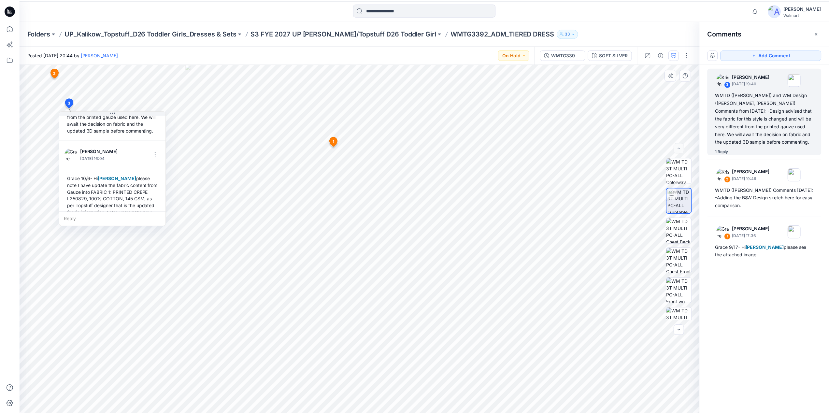
scroll to position [79, 0]
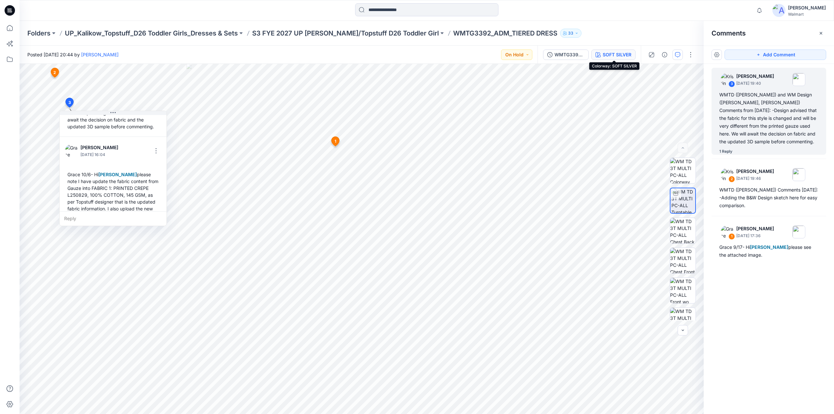
click at [617, 57] on div "SOFT SILVER" at bounding box center [616, 54] width 29 height 7
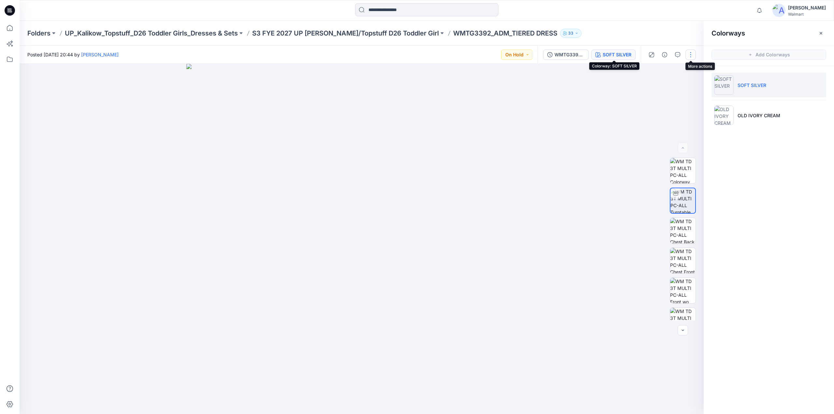
click at [692, 55] on button "button" at bounding box center [690, 55] width 10 height 10
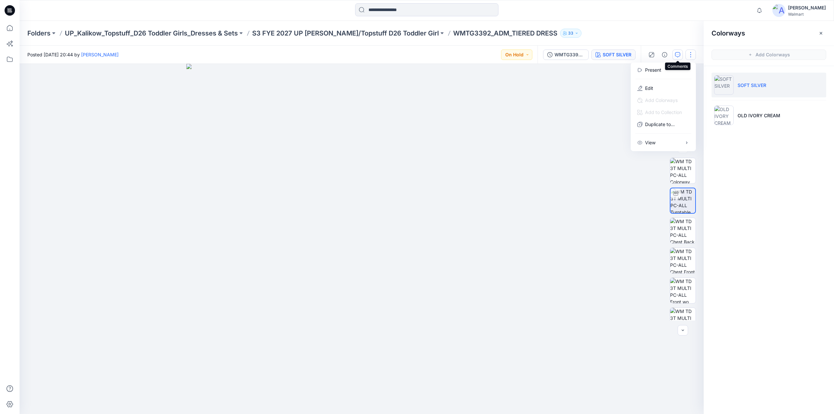
click at [675, 55] on icon "button" at bounding box center [677, 54] width 5 height 5
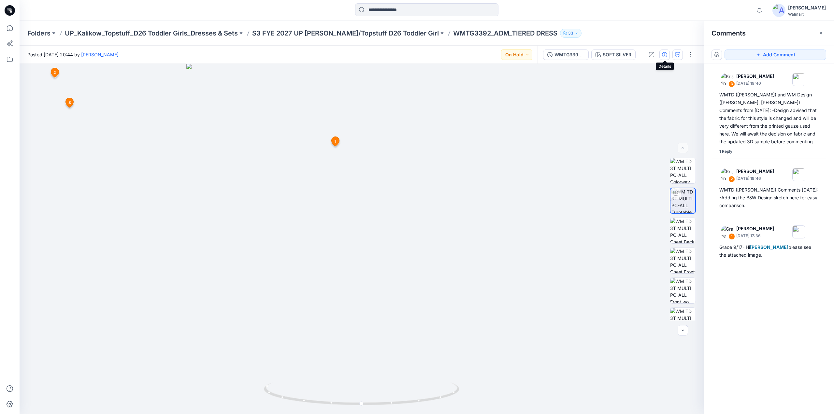
click at [665, 54] on icon "button" at bounding box center [664, 54] width 5 height 5
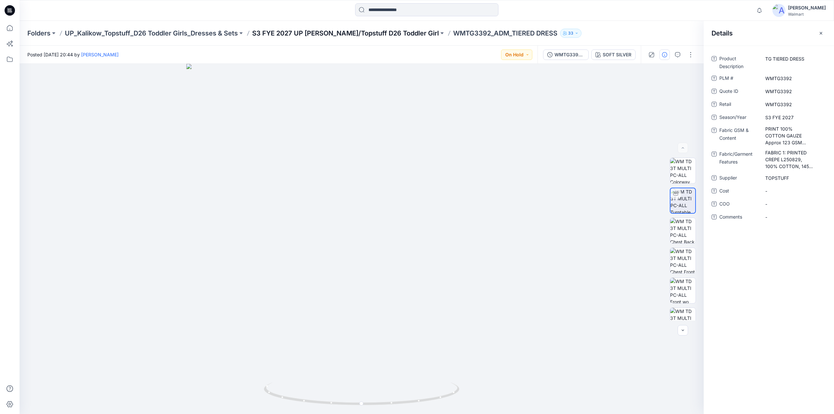
click at [349, 33] on p "S3 FYE 2027 UP Kalikow/Topstuff D26 Toddler Girl" at bounding box center [345, 33] width 187 height 9
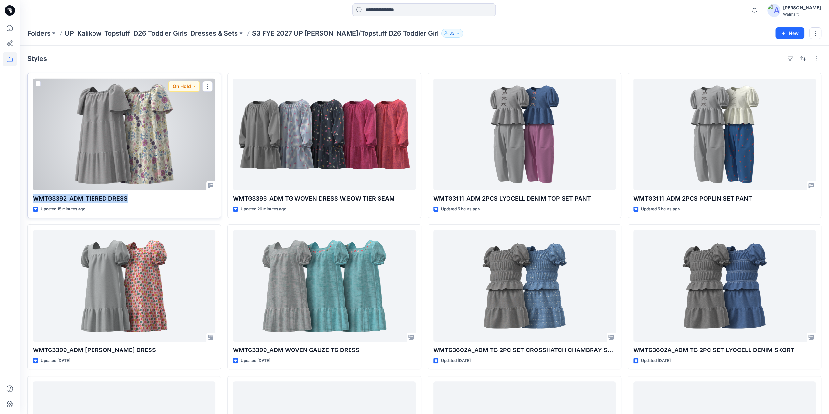
drag, startPoint x: 132, startPoint y: 198, endPoint x: 31, endPoint y: 198, distance: 101.6
click at [31, 198] on div "WMTG3392_ADM_TIERED DRESS Updated 15 minutes ago On Hold" at bounding box center [123, 145] width 193 height 145
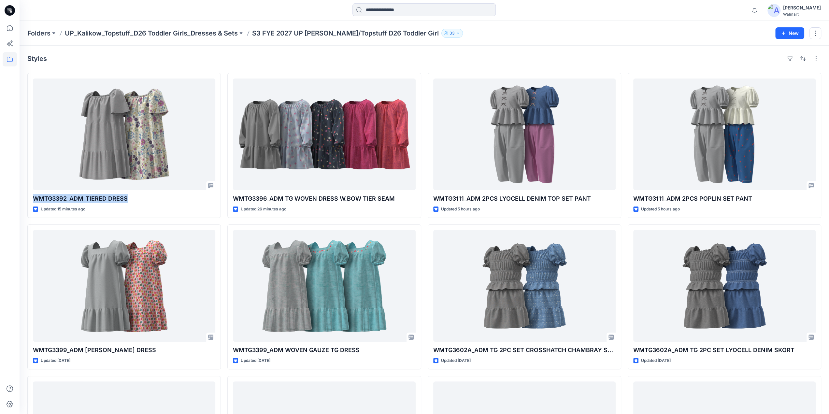
copy p "WMTG3392_ADM_TIERED DRESS"
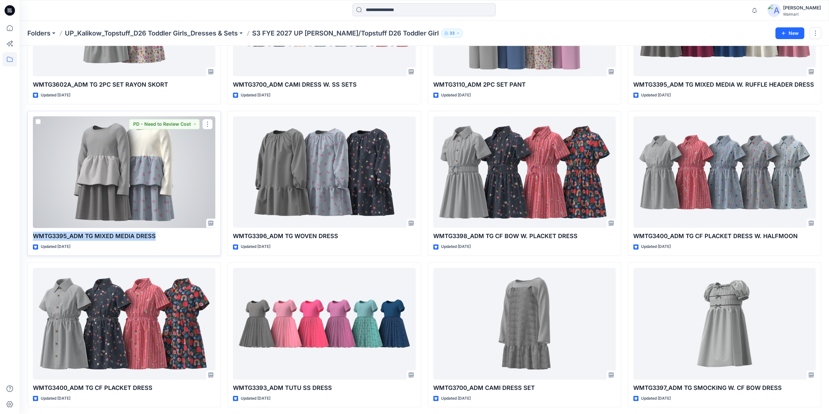
drag, startPoint x: 167, startPoint y: 234, endPoint x: 33, endPoint y: 233, distance: 133.9
click at [33, 233] on p "WMTG3395_ADM TG MIXED MEDIA DRESS" at bounding box center [124, 236] width 182 height 9
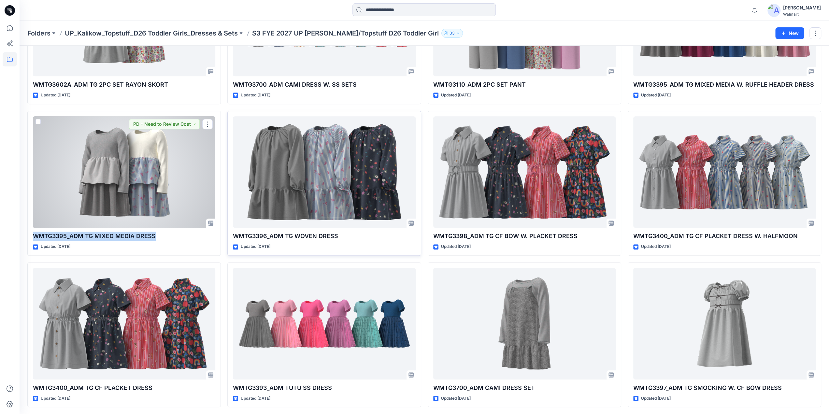
copy p "WMTG3395_ADM TG MIXED MEDIA DRESS"
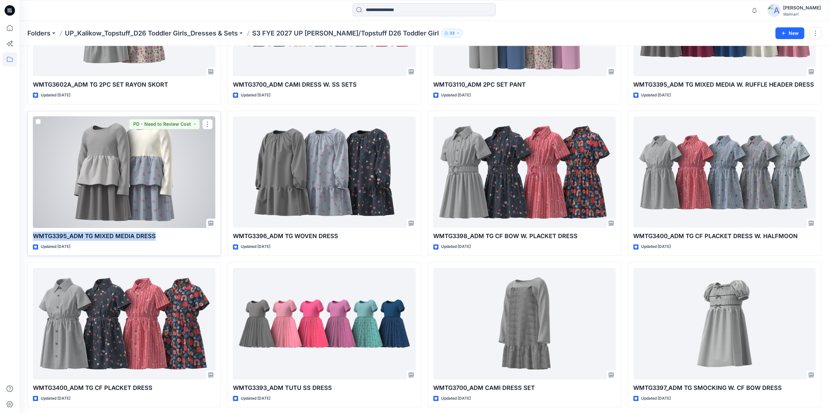
click at [120, 174] on div at bounding box center [124, 172] width 182 height 112
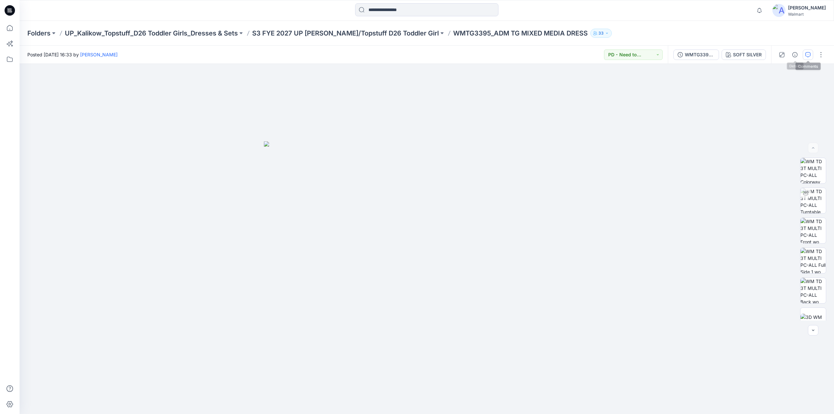
click at [806, 56] on icon "button" at bounding box center [807, 54] width 5 height 5
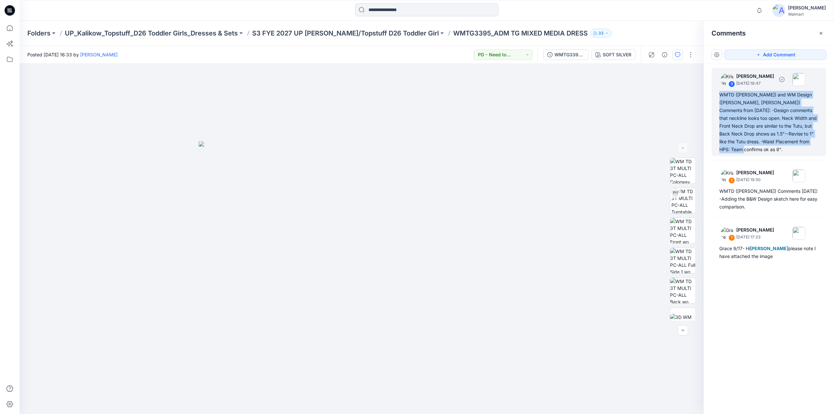
drag, startPoint x: 728, startPoint y: 148, endPoint x: 719, endPoint y: 94, distance: 54.1
click at [719, 94] on div "WMTD (Kristin) and WM Design (Caroline, Ariel) Comments from 9/26/25: -Design c…" at bounding box center [768, 122] width 99 height 63
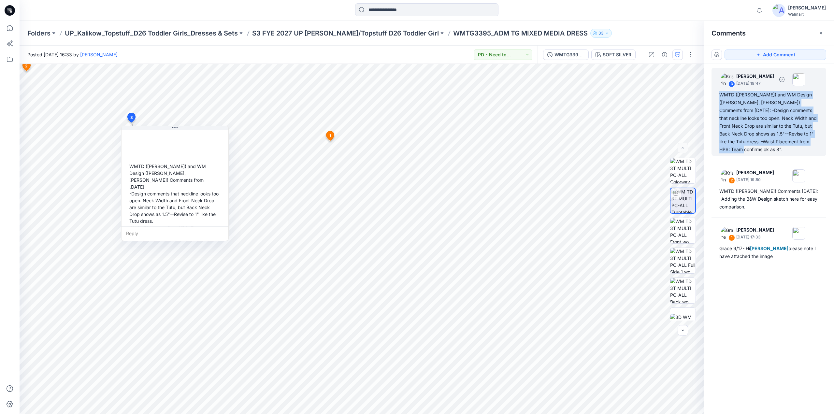
copy div "WMTD (Kristin) and WM Design (Caroline, Ariel) Comments from 9/26/25: -Design c…"
click at [301, 32] on p "S3 FYE 2027 UP Kalikow/Topstuff D26 Toddler Girl" at bounding box center [345, 33] width 187 height 9
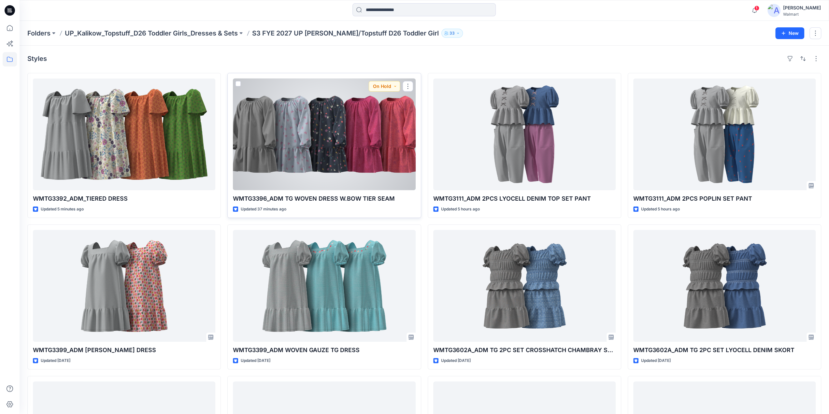
scroll to position [137, 0]
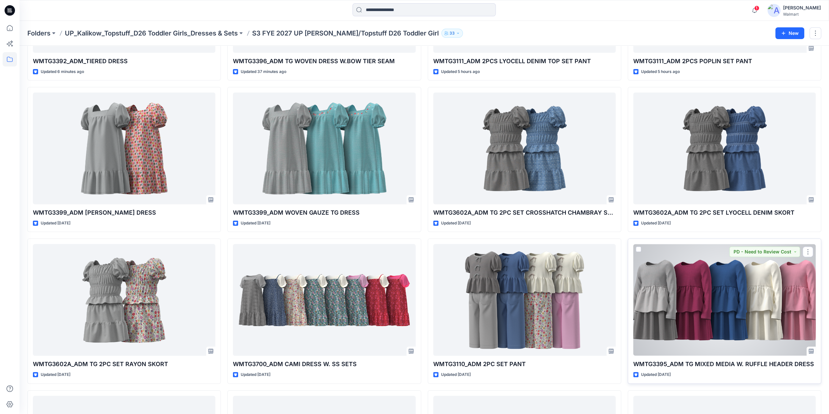
click at [687, 301] on div at bounding box center [724, 300] width 182 height 112
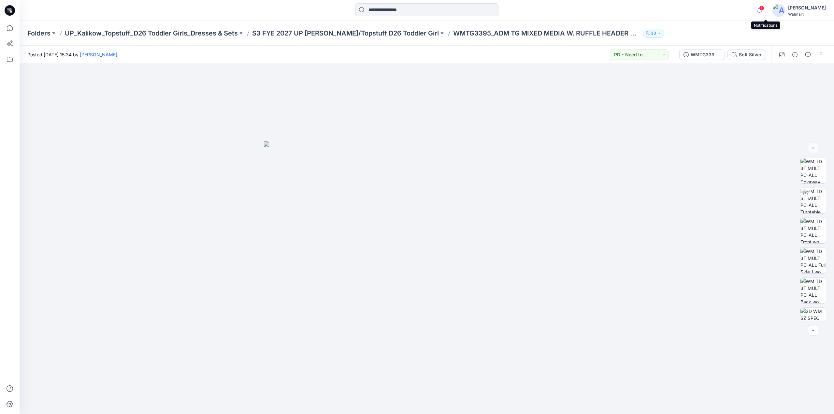
click at [765, 11] on icon "button" at bounding box center [759, 10] width 12 height 13
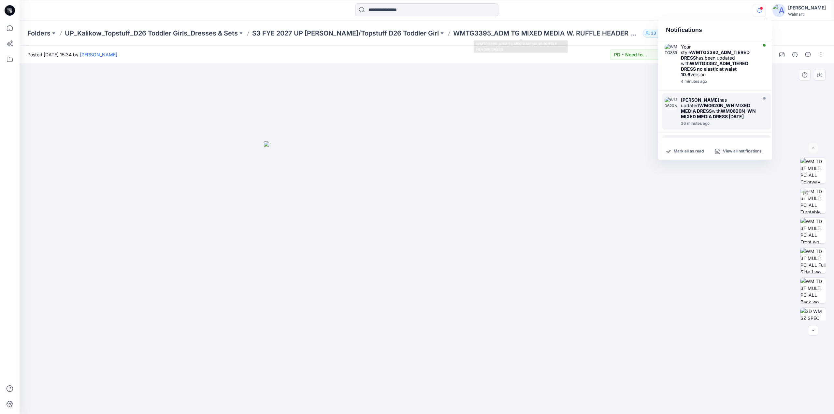
click at [515, 120] on div at bounding box center [427, 239] width 814 height 350
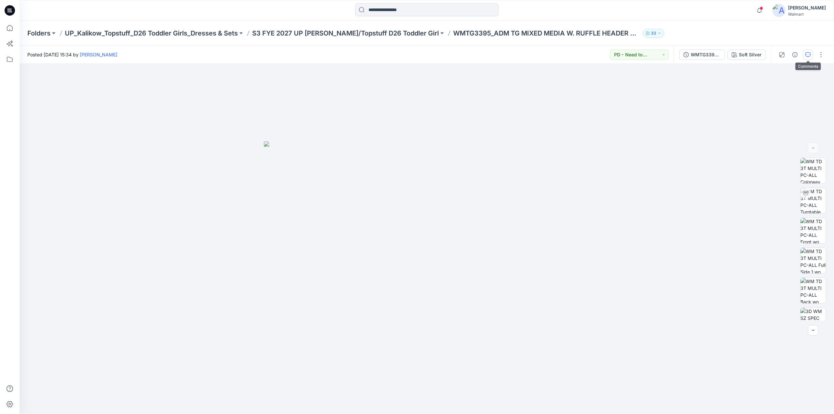
click at [807, 55] on icon "button" at bounding box center [807, 54] width 5 height 5
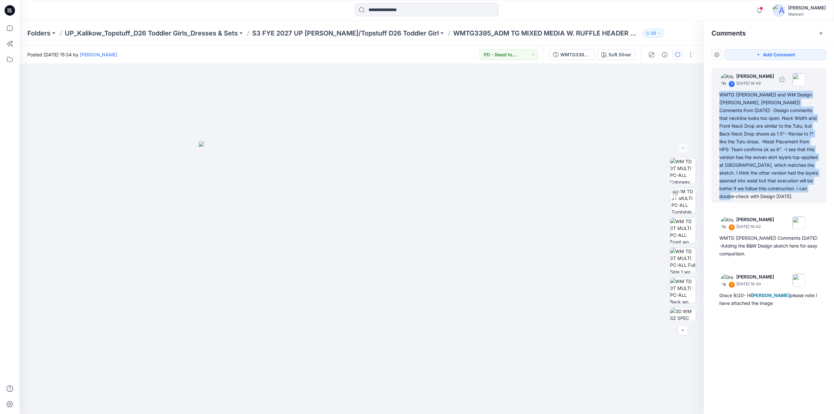
drag, startPoint x: 718, startPoint y: 93, endPoint x: 801, endPoint y: 176, distance: 117.0
click at [809, 192] on div "3 Kristin Veit October 01, 2025 19:49 WMTD (Kristin) and WM Design (Caroline, A…" at bounding box center [768, 135] width 115 height 135
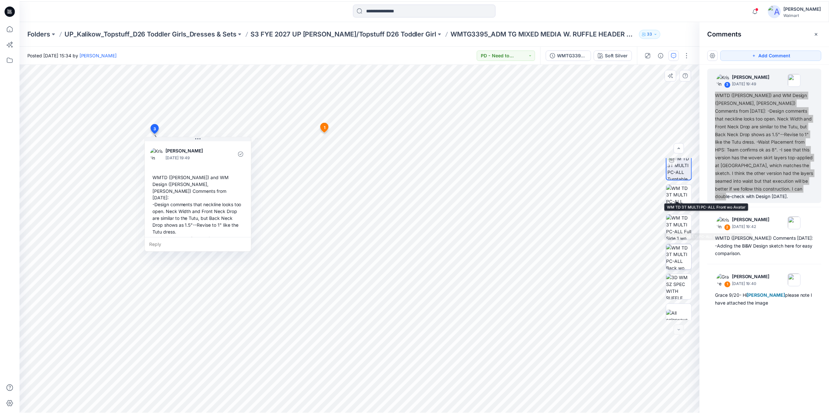
scroll to position [43, 0]
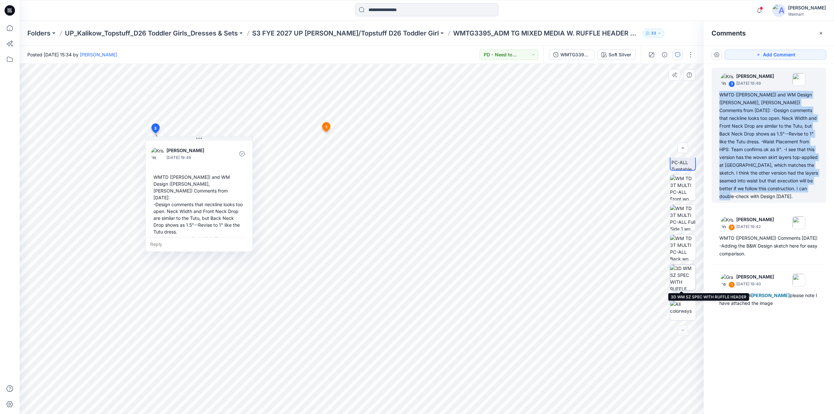
click at [683, 275] on img at bounding box center [682, 277] width 25 height 25
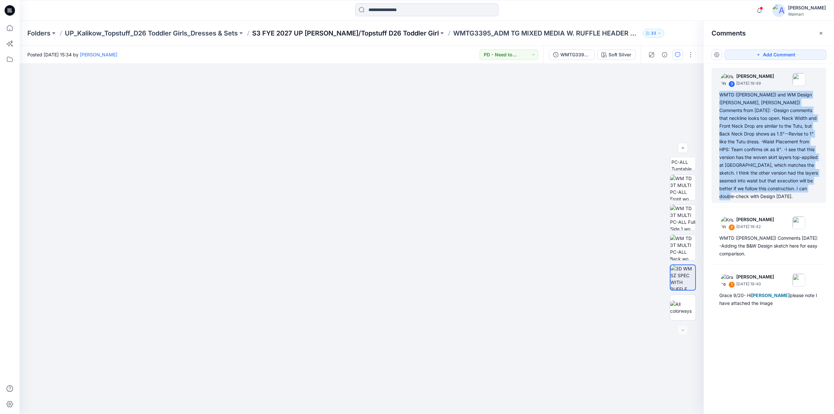
click at [360, 32] on p "S3 FYE 2027 UP Kalikow/Topstuff D26 Toddler Girl" at bounding box center [345, 33] width 187 height 9
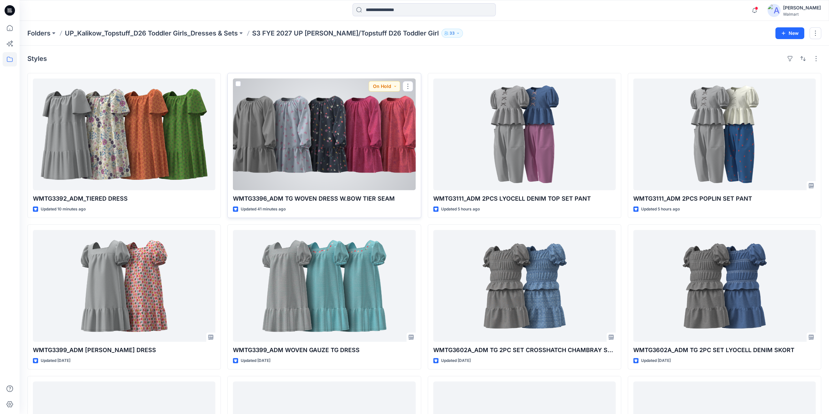
scroll to position [417, 0]
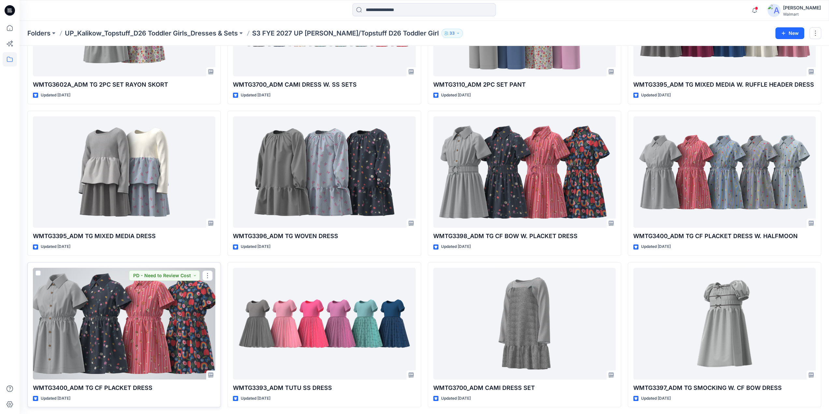
click at [133, 333] on div at bounding box center [124, 324] width 182 height 112
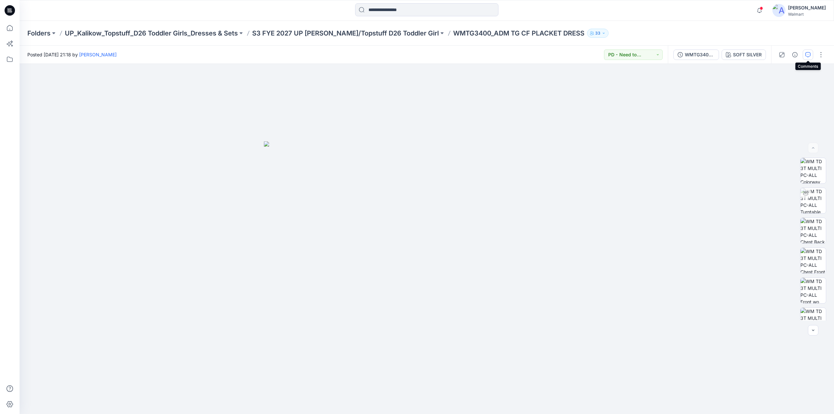
click at [806, 56] on icon "button" at bounding box center [807, 54] width 5 height 5
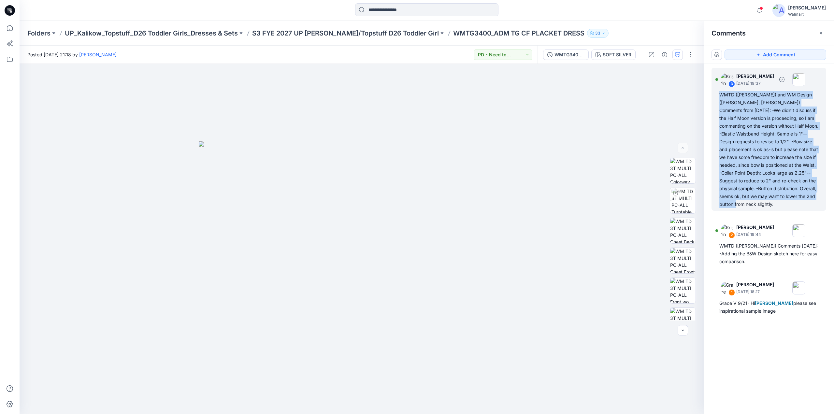
drag, startPoint x: 782, startPoint y: 205, endPoint x: 713, endPoint y: 97, distance: 128.6
click at [713, 97] on div "3 Kristin Veit October 01, 2025 19:37 WMTD (Kristin) and WM Design (Caroline, A…" at bounding box center [768, 139] width 115 height 143
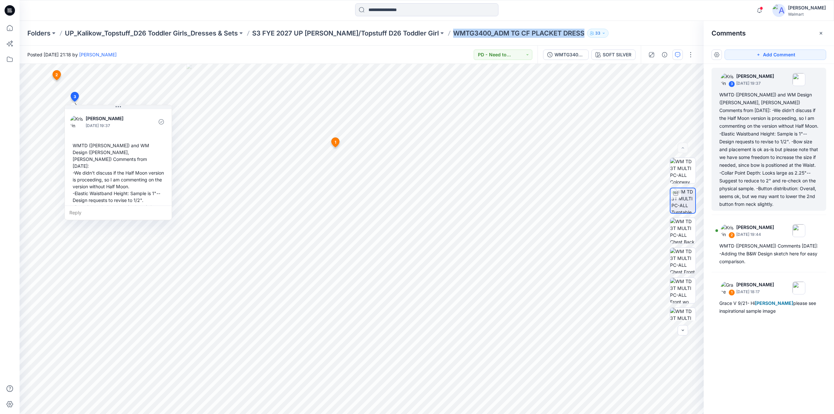
drag, startPoint x: 428, startPoint y: 37, endPoint x: 559, endPoint y: 38, distance: 131.6
click at [559, 38] on div "Folders UP_Kalikow_Topstuff_D26 Toddler Girls_Dresses & Sets S3 FYE 2027 UP Kal…" at bounding box center [427, 33] width 814 height 25
click at [183, 35] on p "UP_Kalikow_Topstuff_D26 Toddler Girls_Dresses & Sets" at bounding box center [151, 33] width 173 height 9
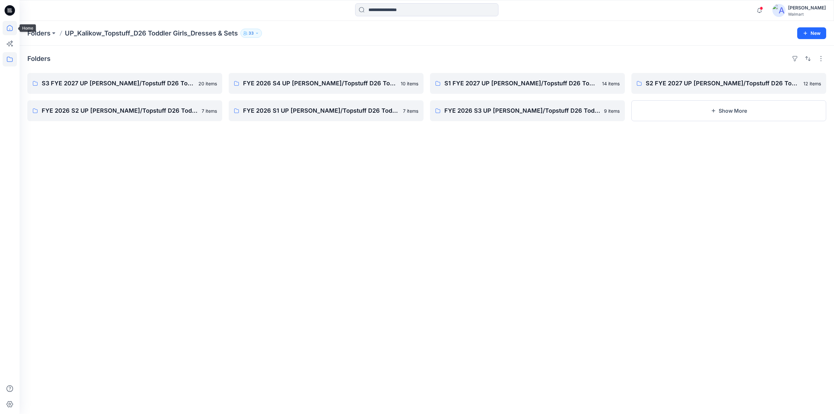
click at [9, 29] on icon at bounding box center [10, 28] width 14 height 14
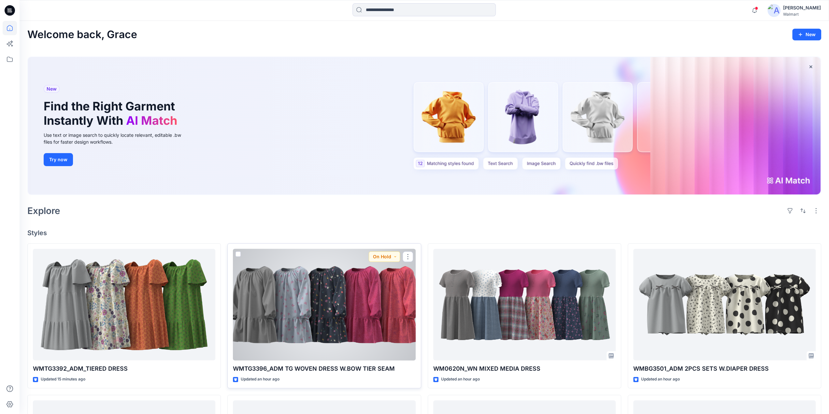
click at [327, 306] on div at bounding box center [324, 305] width 182 height 112
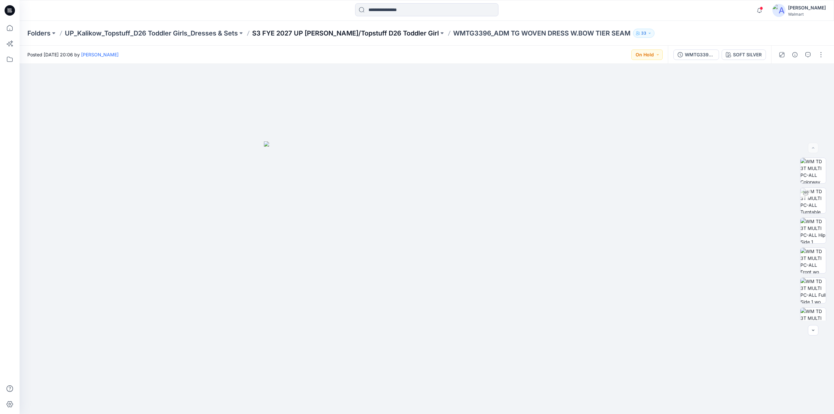
click at [320, 34] on p "S3 FYE 2027 UP Kalikow/Topstuff D26 Toddler Girl" at bounding box center [345, 33] width 187 height 9
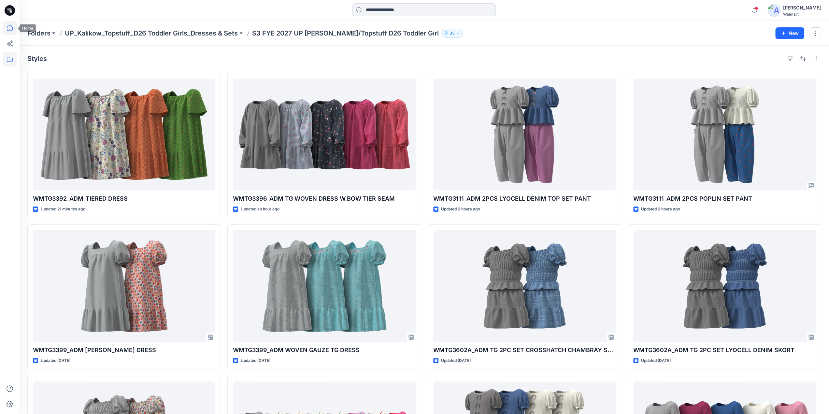
click at [10, 27] on icon at bounding box center [10, 28] width 14 height 14
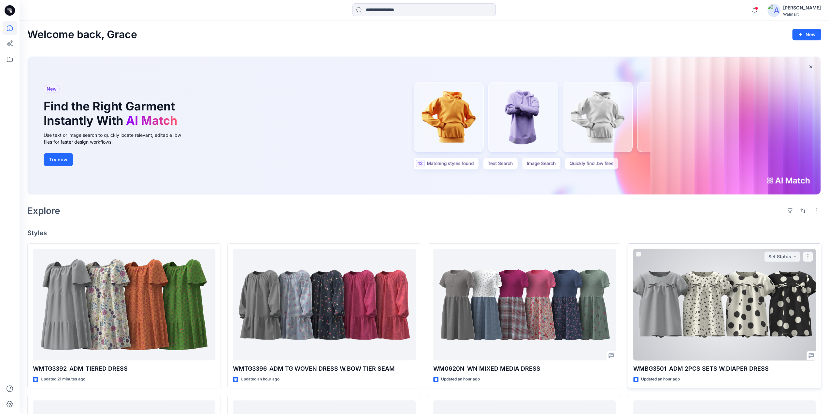
click at [727, 299] on div at bounding box center [724, 305] width 182 height 112
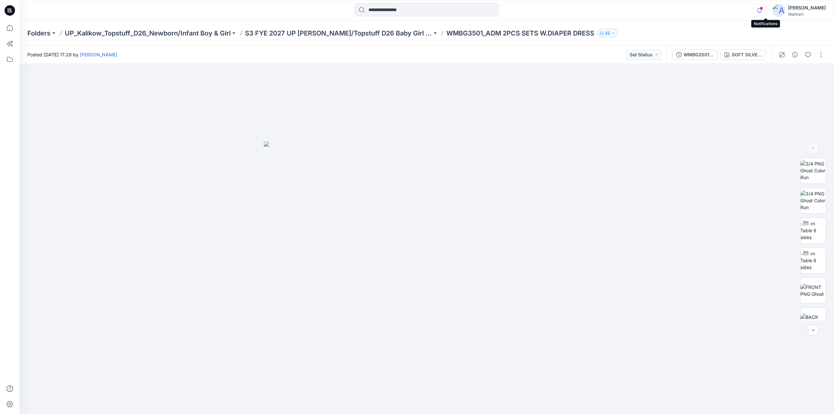
click at [763, 11] on icon "button" at bounding box center [759, 10] width 12 height 13
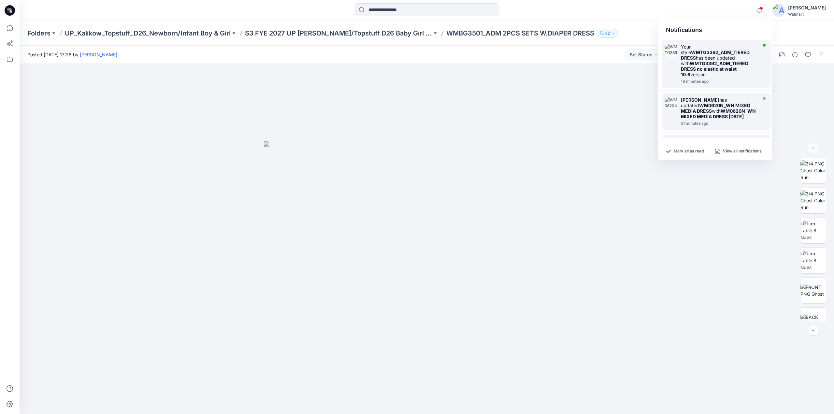
click at [724, 62] on strong "WMTG3392_ADM_TIERED DRESS no elastic at waist 10.6" at bounding box center [714, 69] width 67 height 17
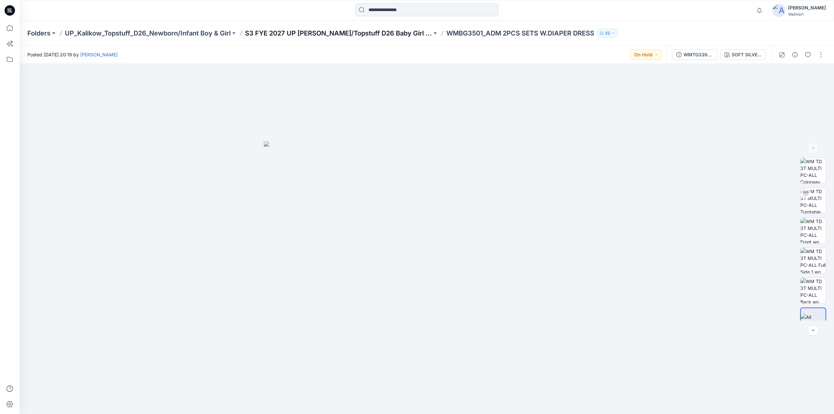
click at [375, 32] on p "S3 FYE 2027 UP Kalikow/Topstuff D26 Baby Girl & Boy" at bounding box center [338, 33] width 187 height 9
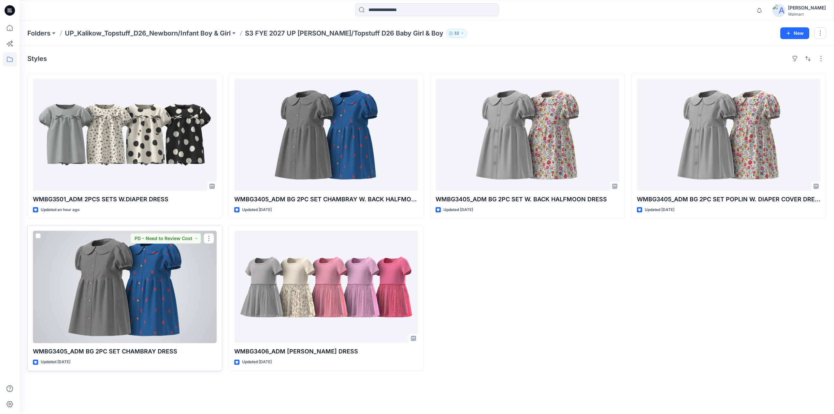
click at [98, 261] on div at bounding box center [125, 287] width 184 height 112
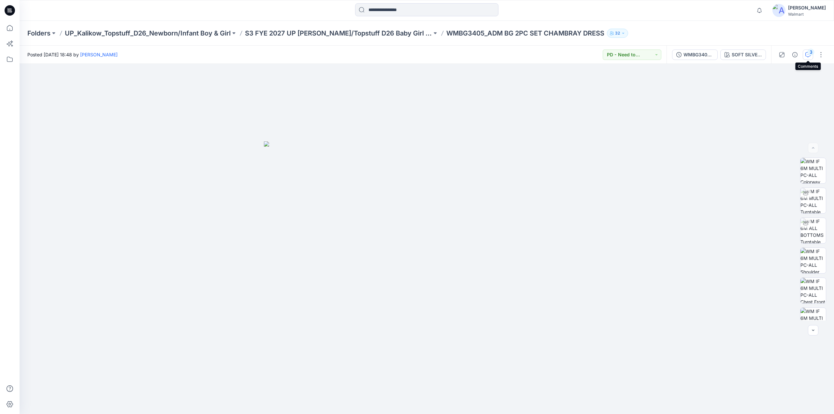
click at [809, 54] on div "3" at bounding box center [810, 52] width 7 height 7
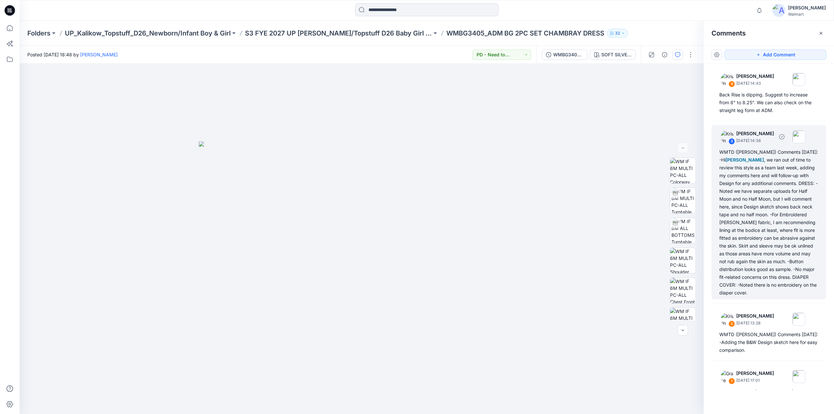
click at [754, 222] on div "WMTD (Kristin) Comments 10/2/25: -Hi Grace Vergara , we ran out of time to revi…" at bounding box center [768, 222] width 99 height 149
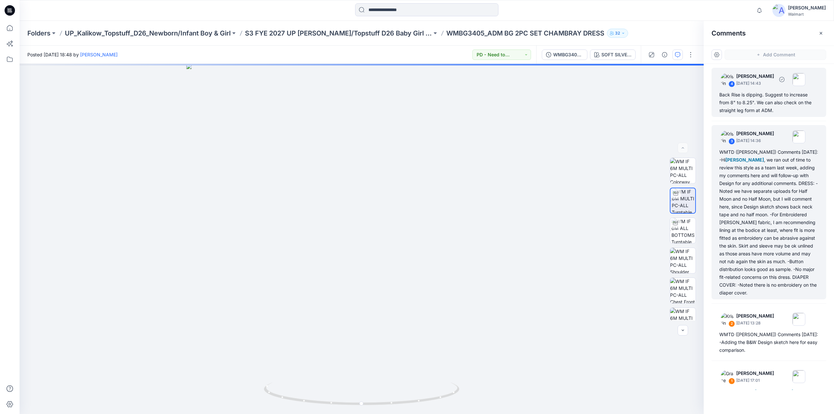
click at [753, 107] on div "Back Rise is dipping. Suggest to increase from 8" to 8.25". We can also check o…" at bounding box center [768, 102] width 99 height 23
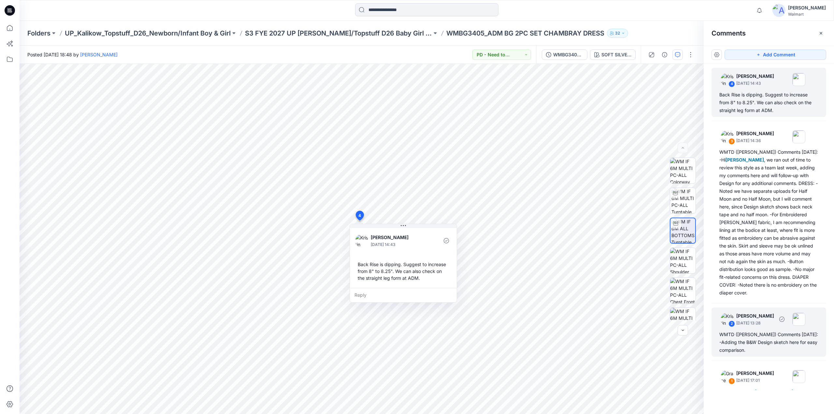
click at [746, 345] on div "WMTD (Kristin) Comments 9.26.25: -Adding the B&W Design sketch here for easy co…" at bounding box center [768, 342] width 99 height 23
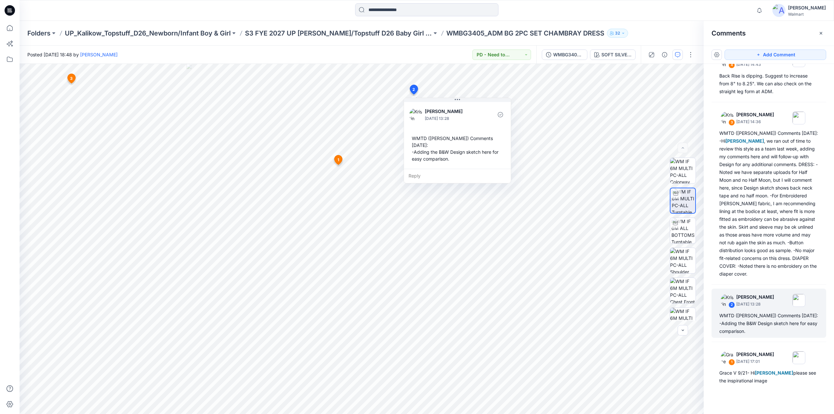
scroll to position [27, 0]
click at [752, 374] on div "Grace V 9/21- Hi Kristin Veit please see the inspirational image" at bounding box center [768, 376] width 99 height 16
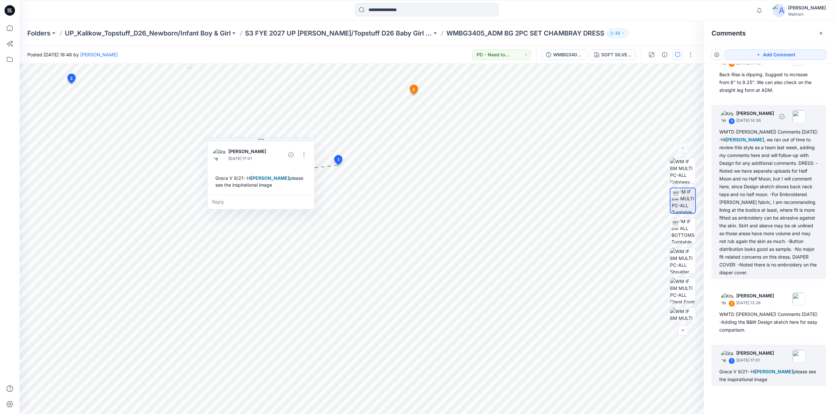
click at [757, 120] on div "3 Kristin Veit October 02, 2025 14:36 WMTD (Kristin) Comments 10/2/25: -Hi Grac…" at bounding box center [768, 192] width 115 height 174
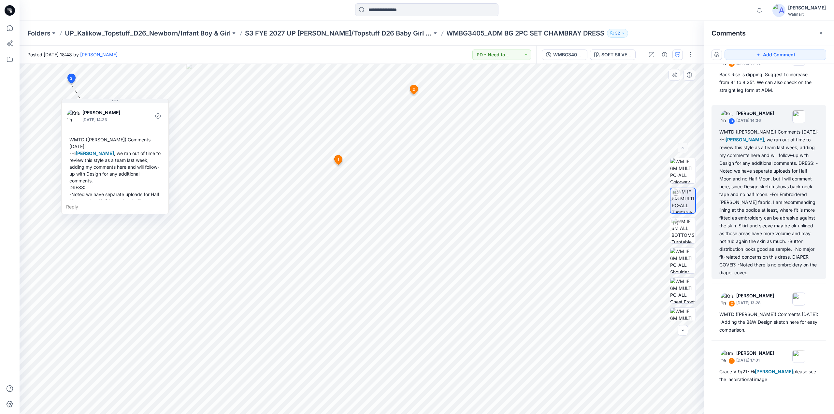
drag, startPoint x: 167, startPoint y: 102, endPoint x: 167, endPoint y: 114, distance: 12.4
click at [167, 114] on div "Kristin Veit October 02, 2025 14:36 WMTD (Kristin) Comments 10/2/25: -Hi Grace …" at bounding box center [115, 208] width 107 height 212
click at [616, 53] on div "SOFT SILVER CHAMBRAY" at bounding box center [616, 54] width 30 height 7
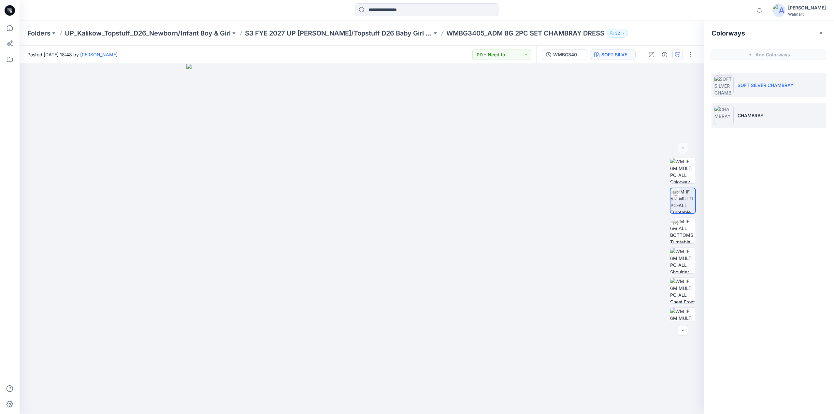
click at [750, 118] on p "CHAMBRAY" at bounding box center [750, 115] width 26 height 7
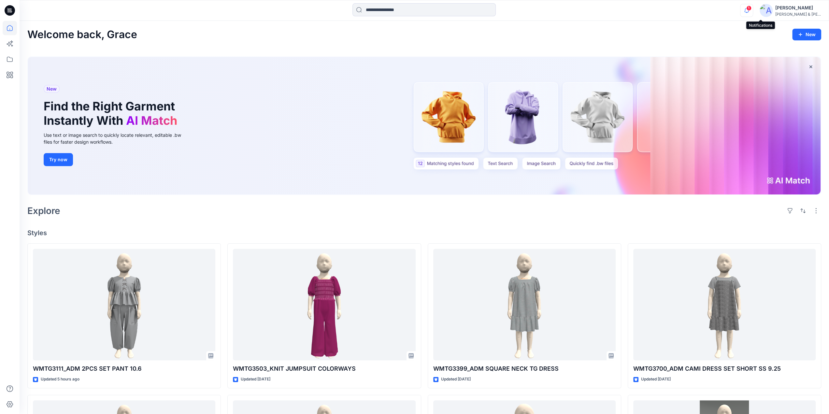
click at [753, 10] on icon "button" at bounding box center [746, 10] width 12 height 13
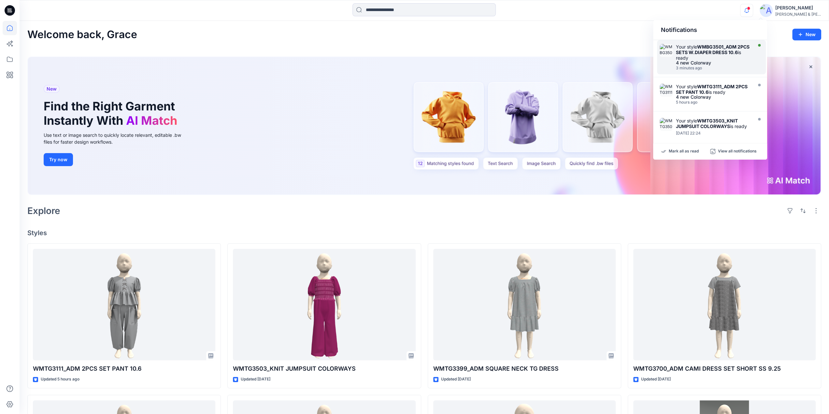
click at [689, 51] on strong "WMBG3501_ADM 2PCS SETS W.DIAPER DRESS 10.6" at bounding box center [713, 49] width 74 height 11
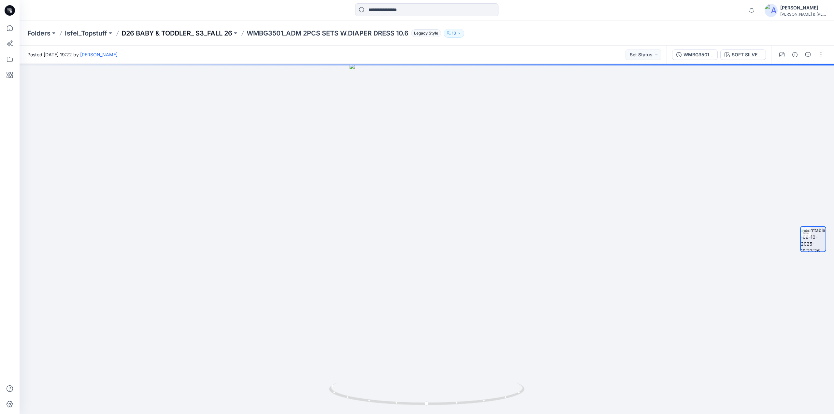
click at [210, 32] on p "D26 BABY & TODDLER_ S3_FALL 26" at bounding box center [176, 33] width 111 height 9
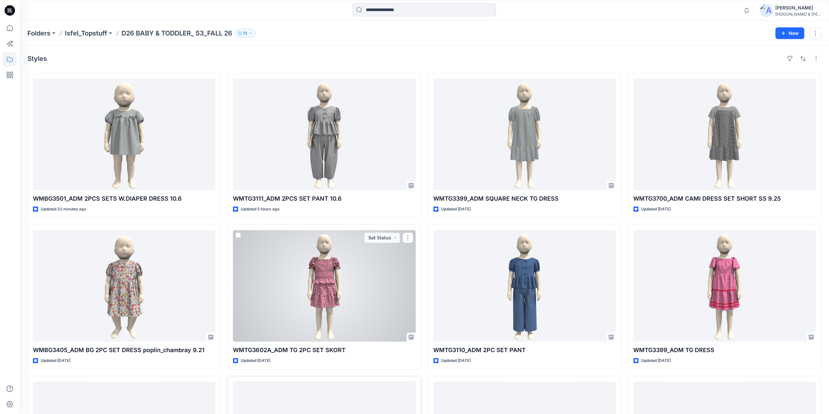
scroll to position [137, 0]
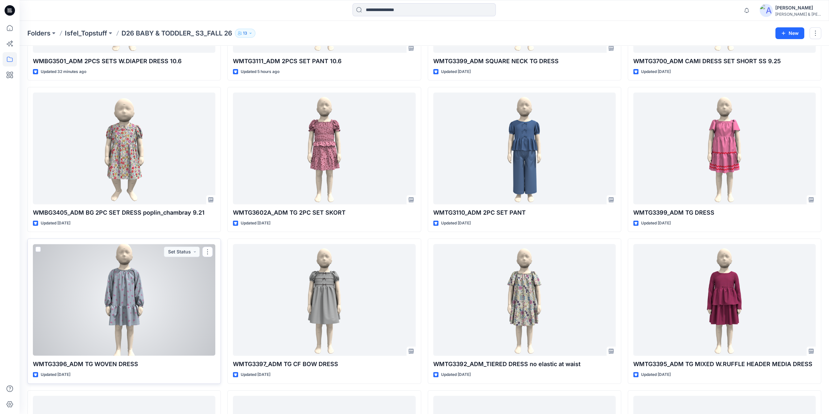
click at [119, 300] on div at bounding box center [124, 300] width 182 height 112
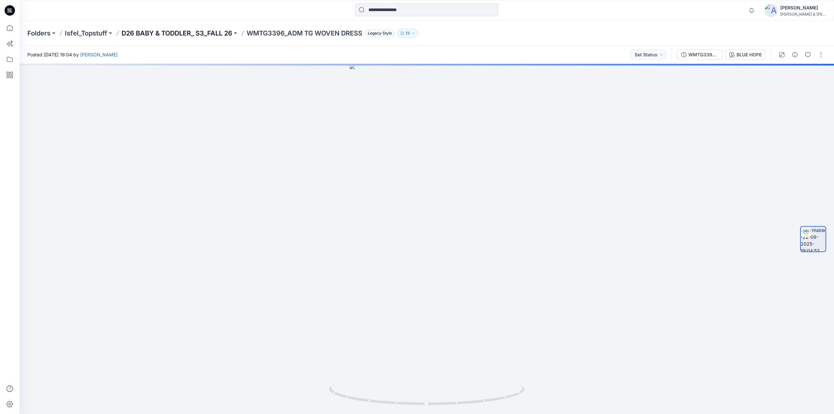
click at [191, 35] on p "D26 BABY & TODDLER_ S3_FALL 26" at bounding box center [176, 33] width 111 height 9
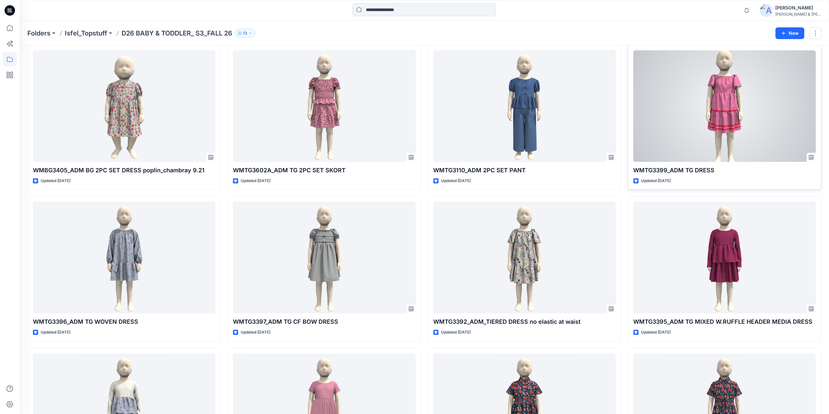
scroll to position [165, 0]
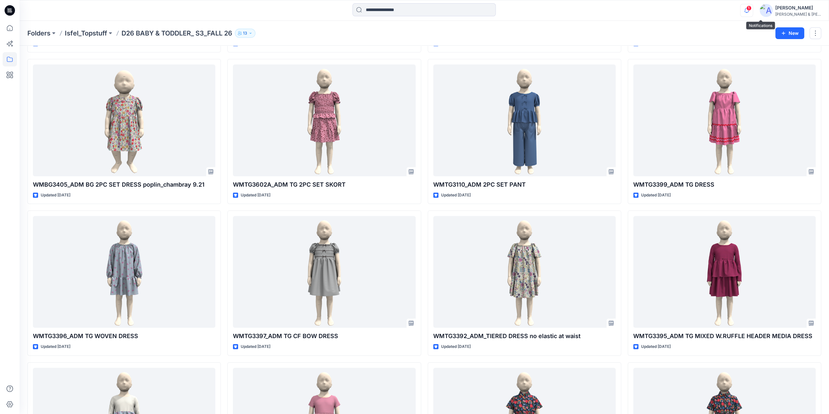
click at [753, 10] on icon "button" at bounding box center [746, 10] width 12 height 13
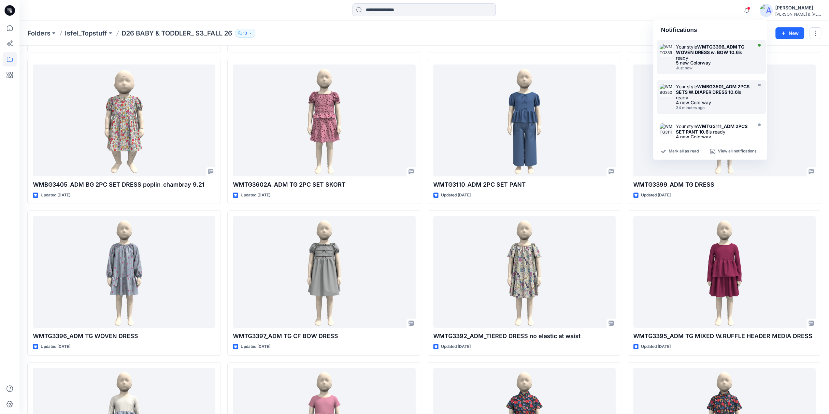
click at [709, 56] on div "Your style WMTG3396_ADM TG WOVEN DRESS w. BOW 10.6 is ready" at bounding box center [713, 52] width 75 height 17
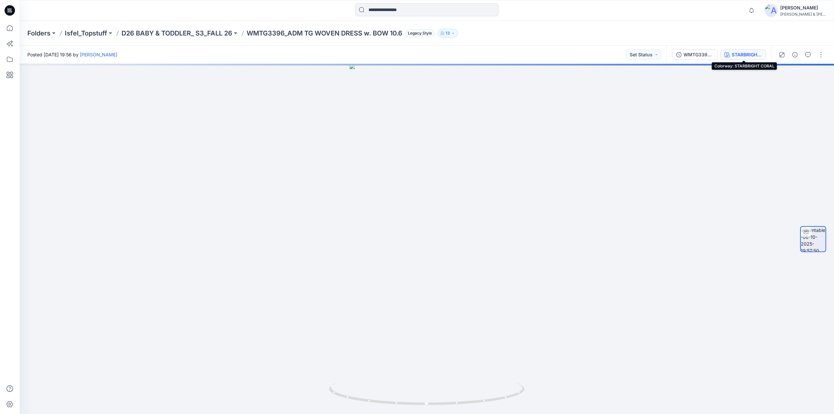
click at [747, 52] on div "STARBRIGHT CORAL" at bounding box center [746, 54] width 30 height 7
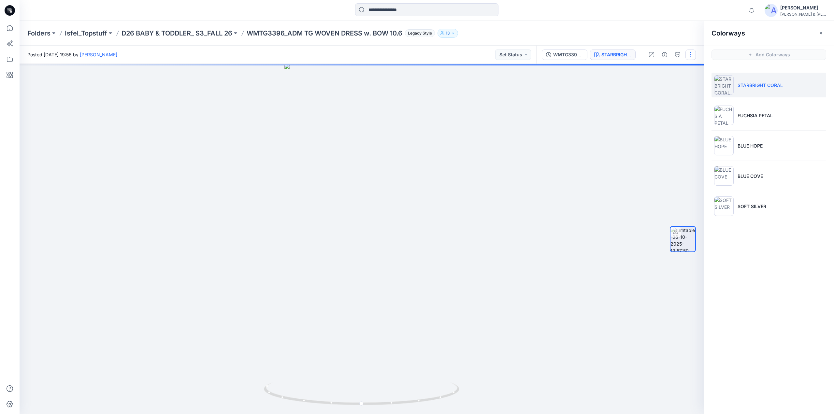
click at [689, 53] on button "button" at bounding box center [690, 55] width 10 height 10
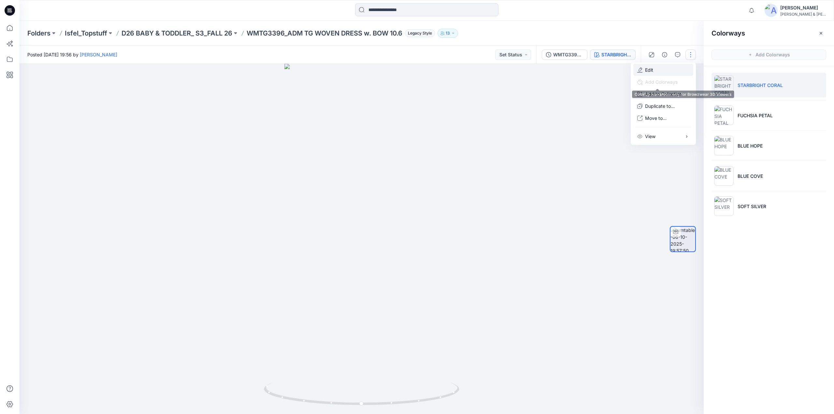
click at [650, 72] on p "Edit" at bounding box center [649, 69] width 8 height 7
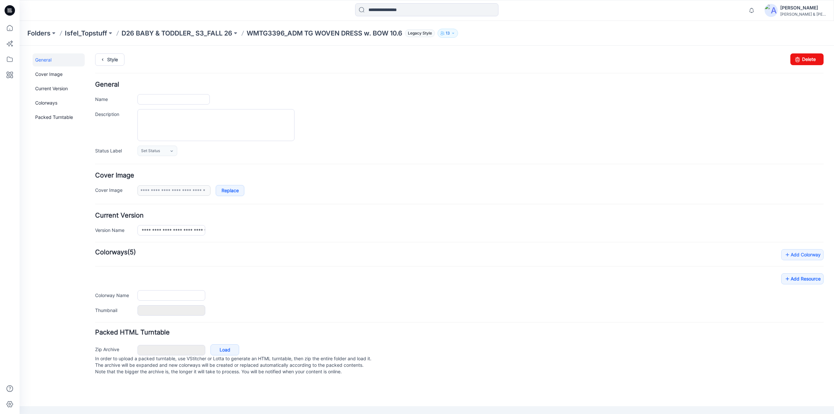
type input "**********"
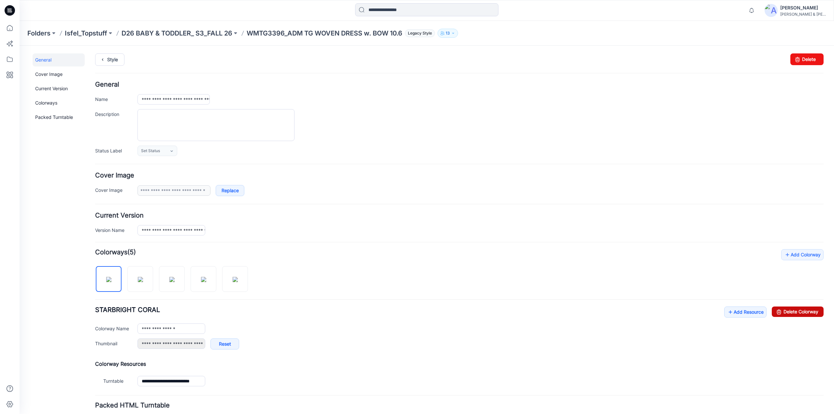
click at [778, 311] on link "Delete Colorway" at bounding box center [798, 311] width 52 height 10
type input "**********"
click at [787, 311] on link "Delete Colorway" at bounding box center [798, 311] width 52 height 10
type input "*********"
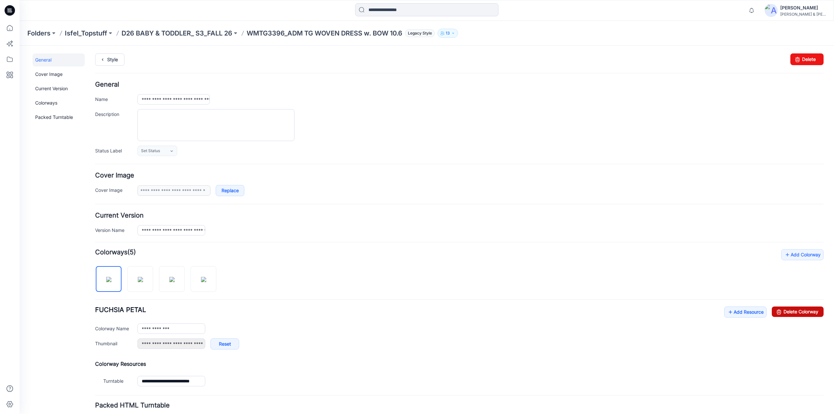
type input "**********"
click at [787, 311] on link "Delete Colorway" at bounding box center [798, 311] width 52 height 10
type input "*********"
type input "**********"
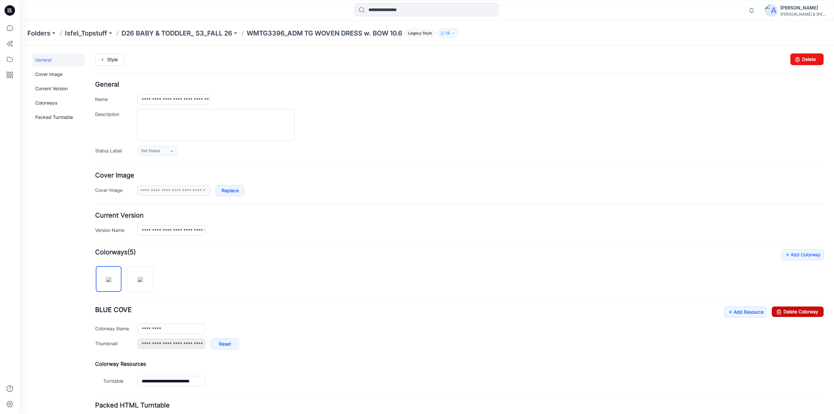
click at [787, 311] on link "Delete Colorway" at bounding box center [798, 311] width 52 height 10
type input "**********"
click at [787, 311] on link "Add Resource" at bounding box center [802, 311] width 42 height 11
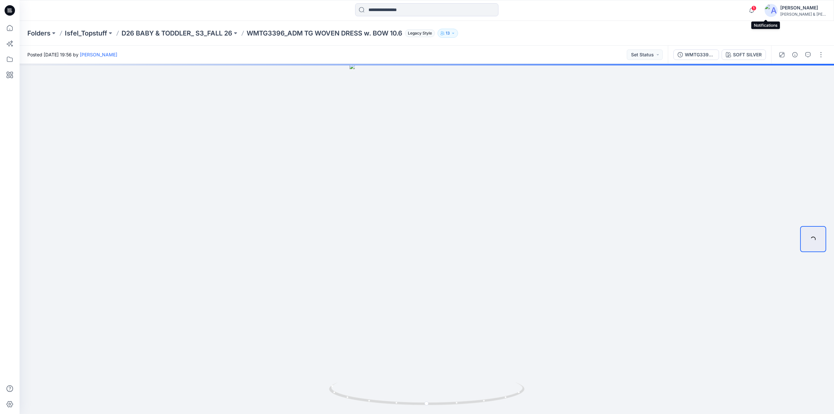
click at [756, 8] on span "1" at bounding box center [753, 8] width 5 height 5
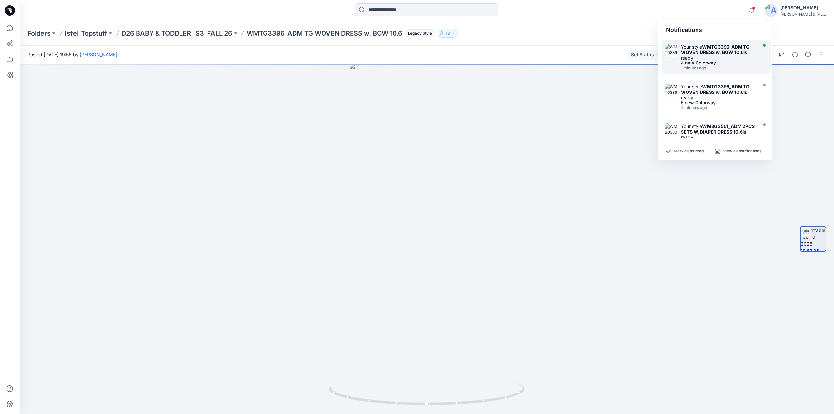
click at [725, 52] on strong "WMTG3396_ADM TG WOVEN DRESS w. BOW 10.6" at bounding box center [715, 49] width 69 height 11
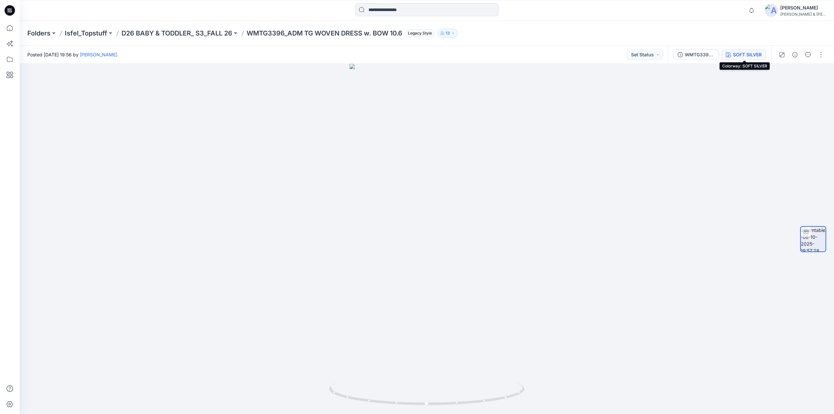
click at [744, 56] on div "SOFT SILVER" at bounding box center [747, 54] width 29 height 7
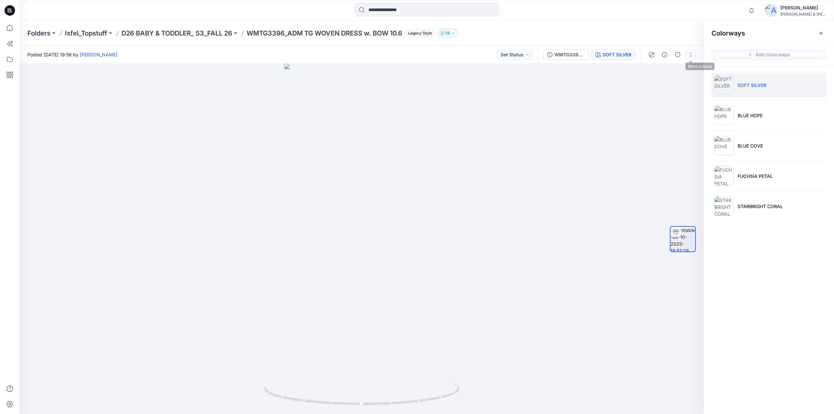
click at [690, 56] on button "button" at bounding box center [690, 55] width 10 height 10
click at [648, 71] on p "Edit" at bounding box center [649, 69] width 8 height 7
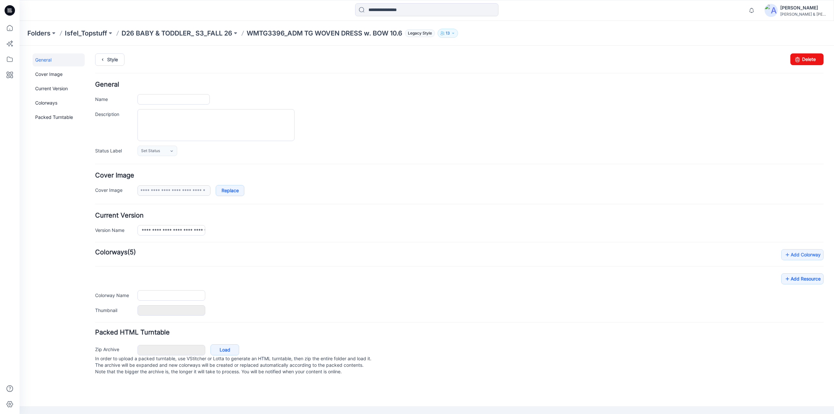
type input "**********"
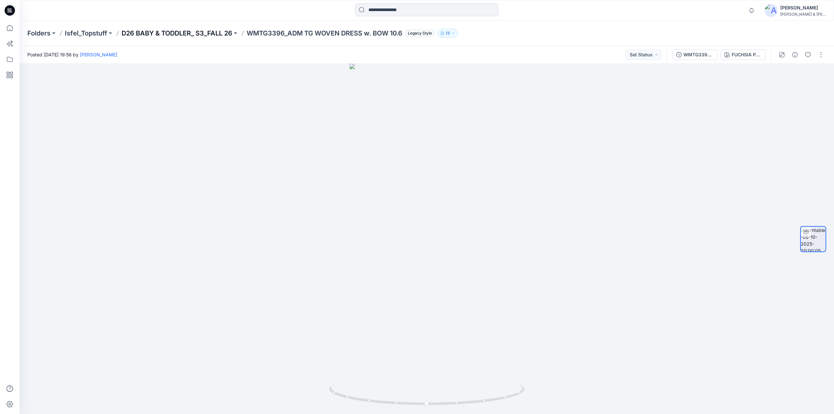
click at [224, 29] on p "D26 BABY & TODDLER_ S3_FALL 26" at bounding box center [176, 33] width 111 height 9
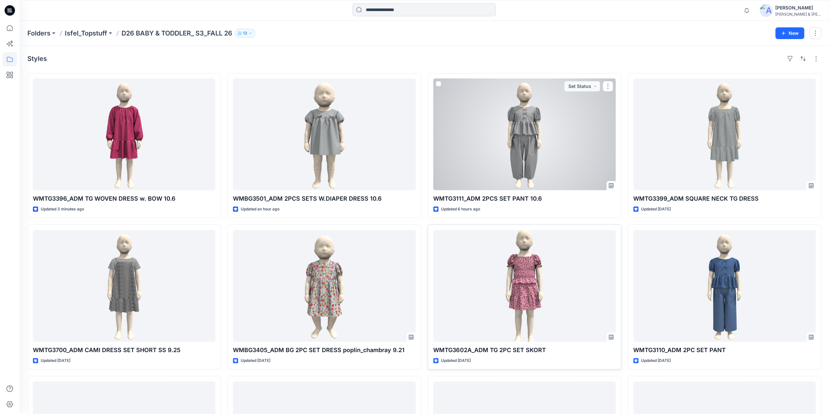
scroll to position [137, 0]
